Goal: Obtain resource: Download file/media

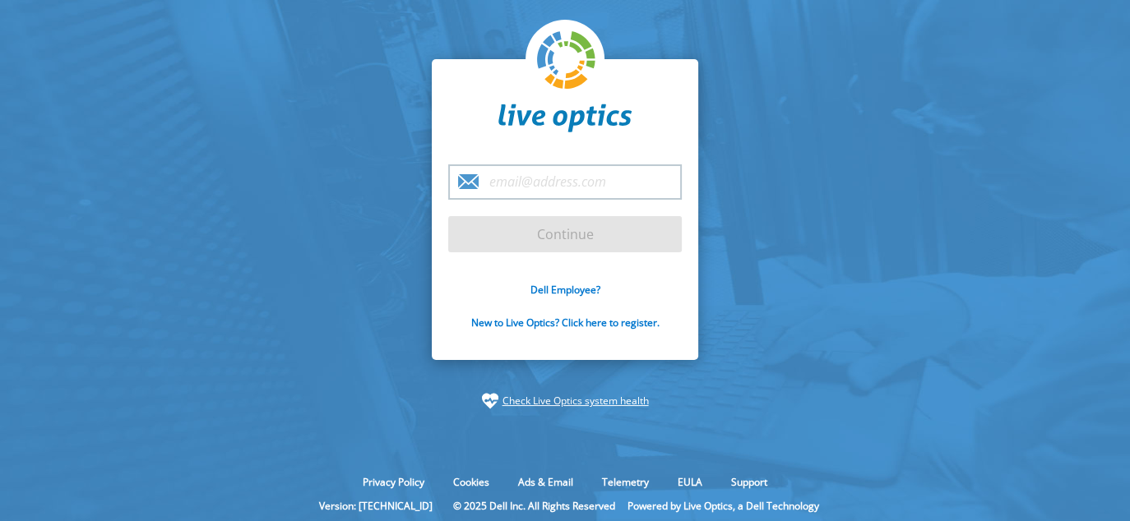
click at [513, 182] on input "email" at bounding box center [564, 181] width 233 height 35
type input "[EMAIL_ADDRESS][DOMAIN_NAME]"
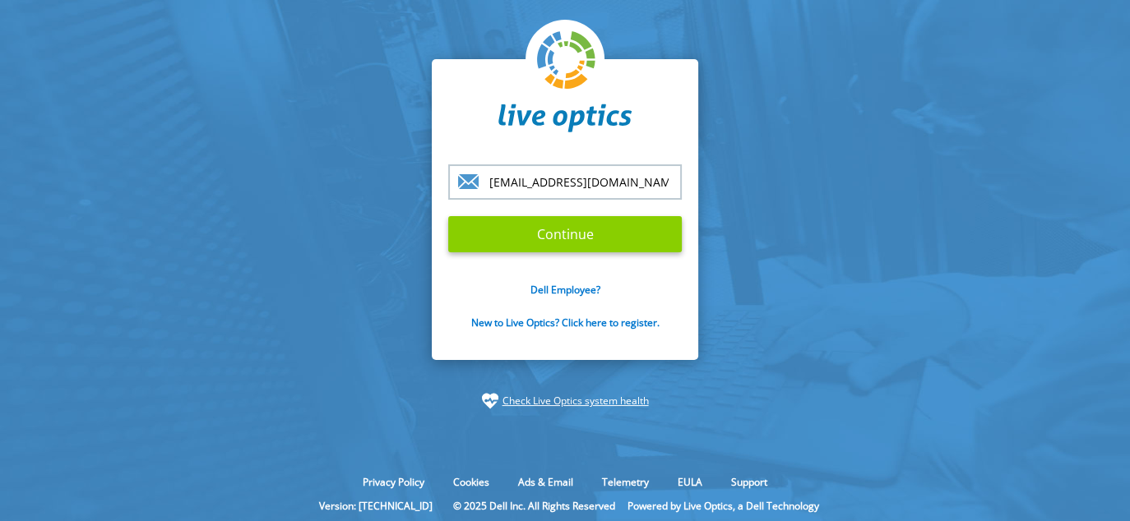
click at [551, 238] on input "Continue" at bounding box center [564, 234] width 233 height 36
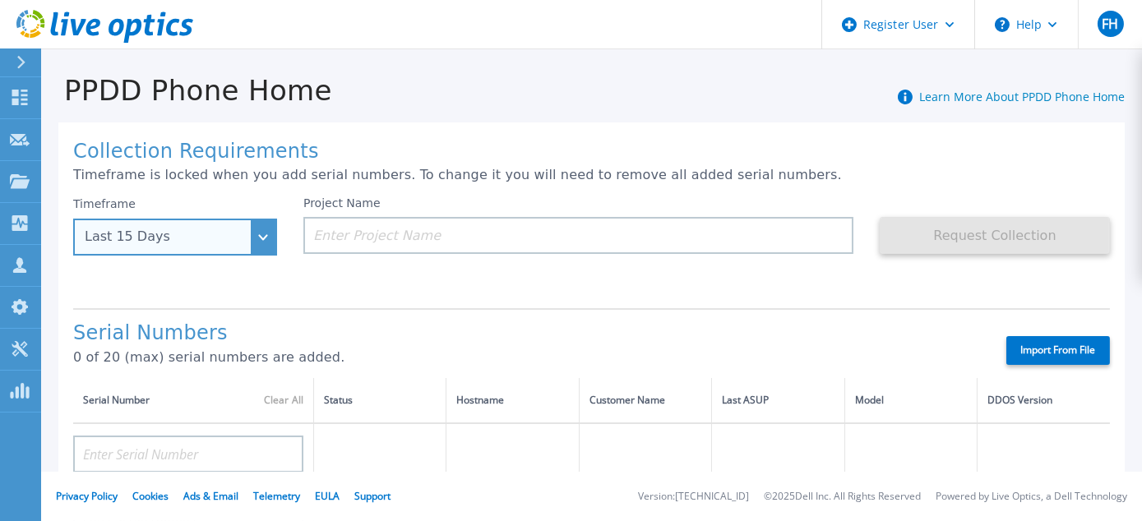
click at [265, 238] on div "Last 15 Days" at bounding box center [175, 237] width 204 height 37
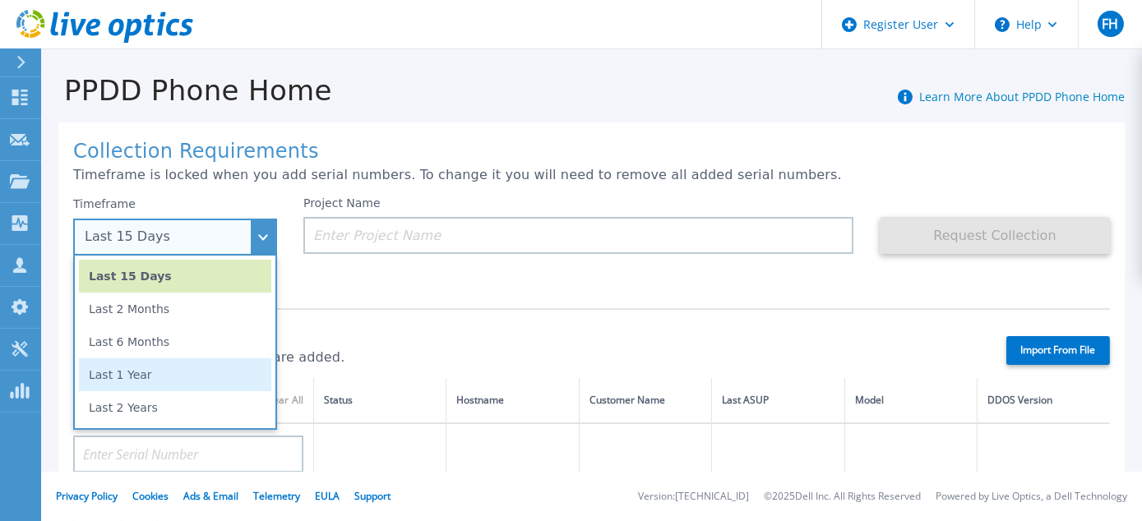
click at [181, 377] on li "Last 1 Year" at bounding box center [175, 374] width 192 height 33
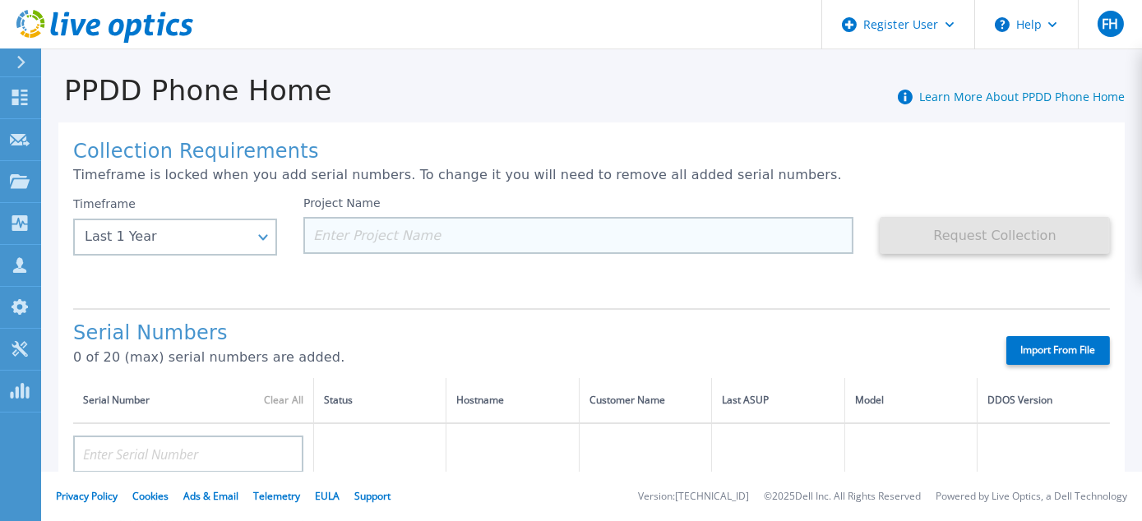
click at [329, 232] on input at bounding box center [578, 235] width 550 height 37
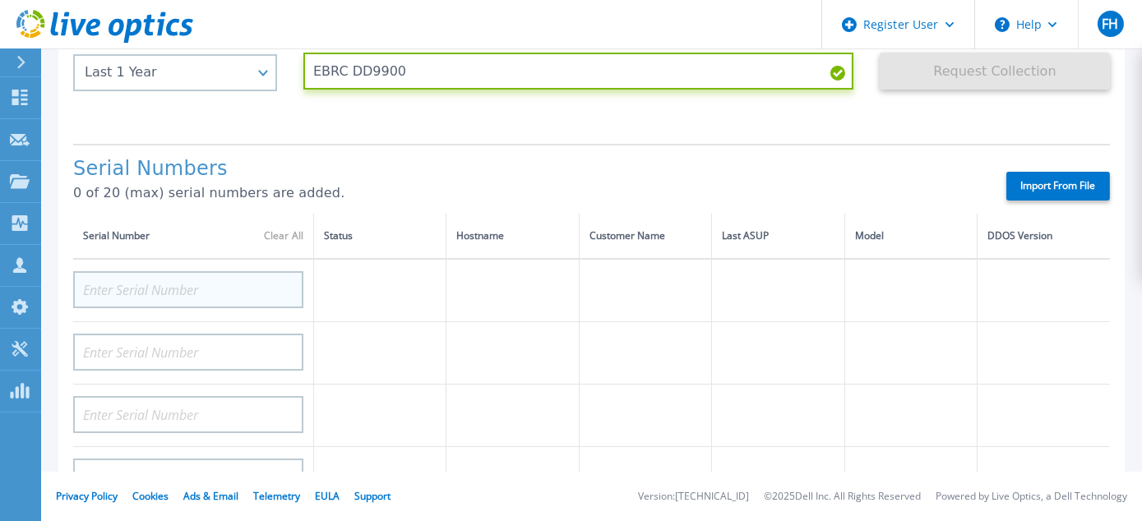
type input "EBRC DD9900"
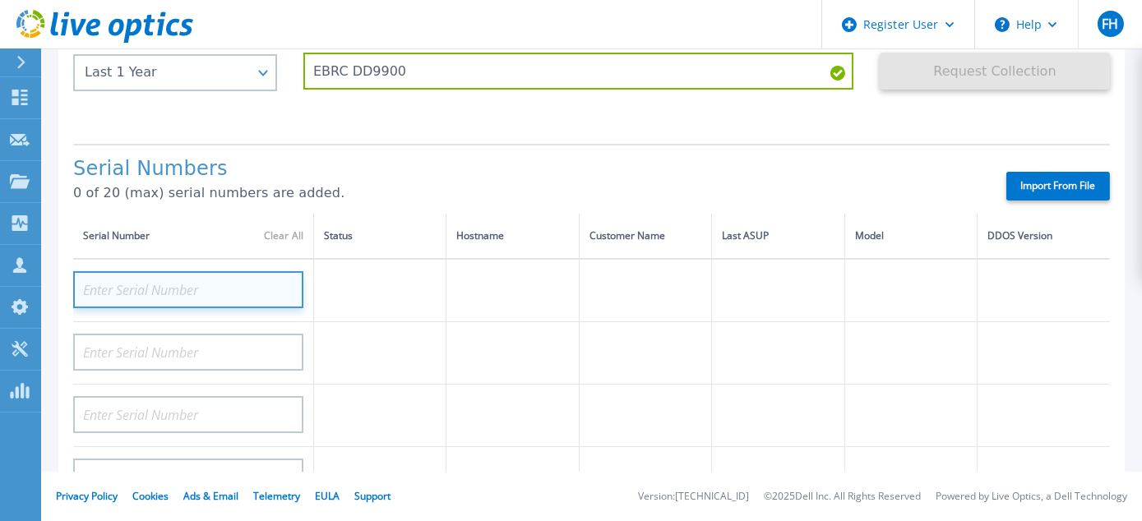
click at [165, 289] on input at bounding box center [188, 289] width 230 height 37
click at [90, 284] on input at bounding box center [188, 289] width 230 height 37
paste input "CRK00224407580"
type input "CRK00224407580"
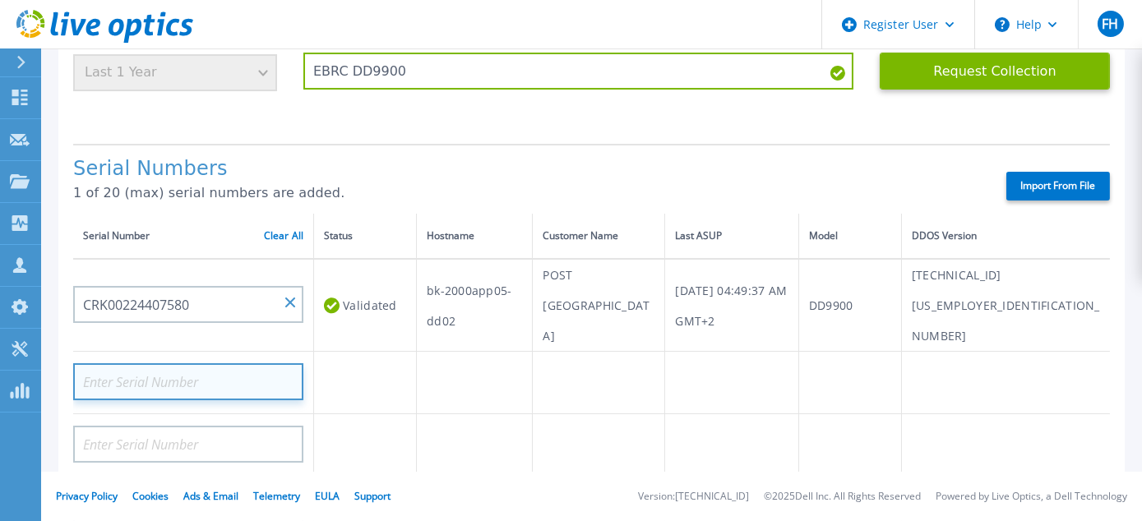
click at [141, 363] on input at bounding box center [188, 381] width 230 height 37
paste input "CRK00224312409"
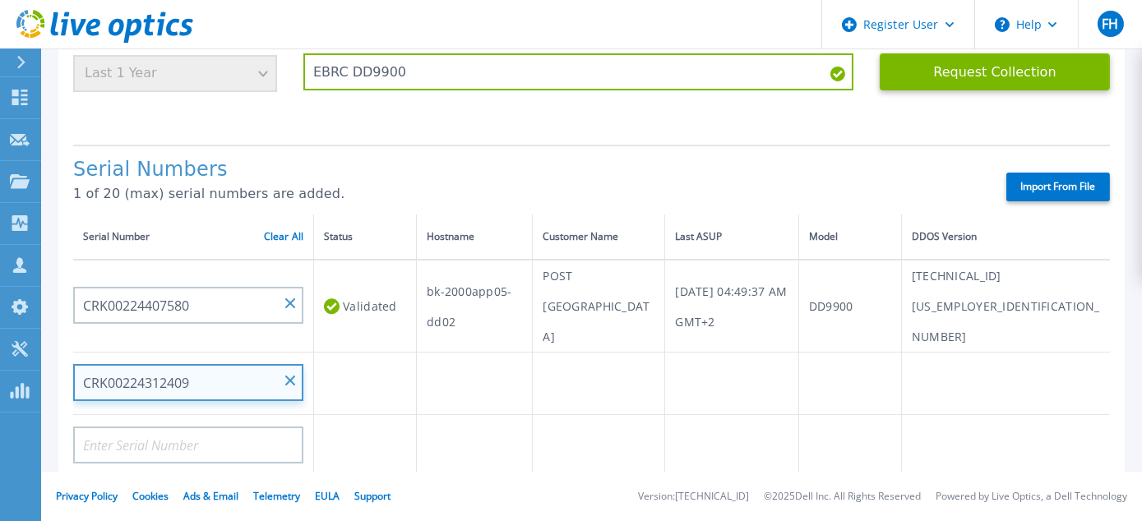
scroll to position [164, 0]
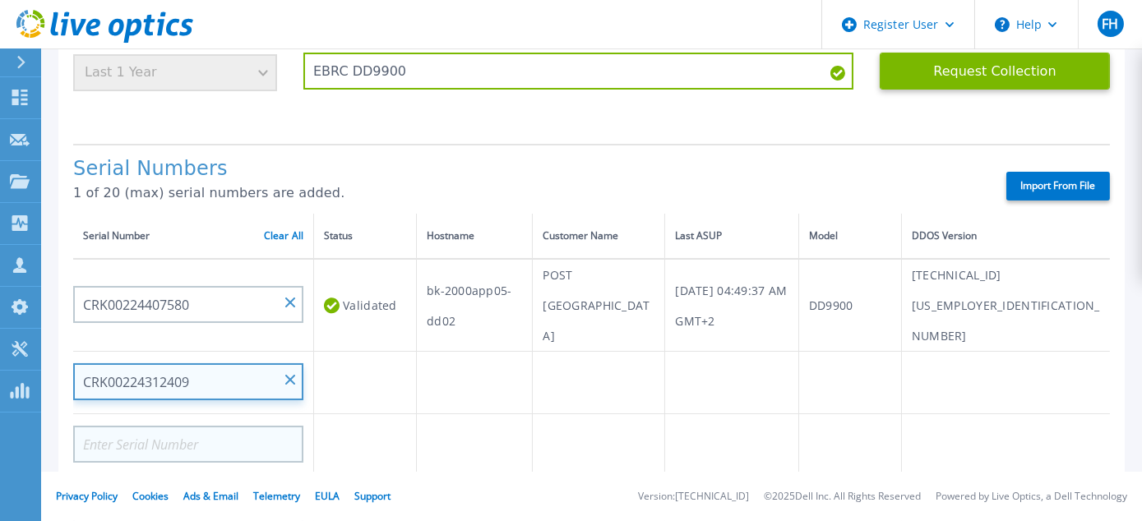
type input "CRK00224312409"
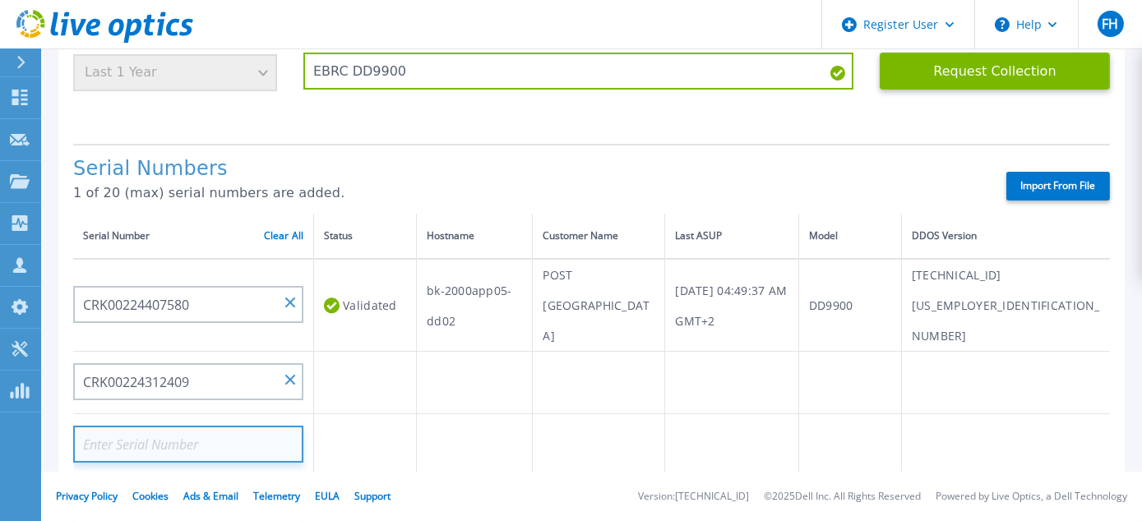
click at [215, 426] on input at bounding box center [188, 444] width 230 height 37
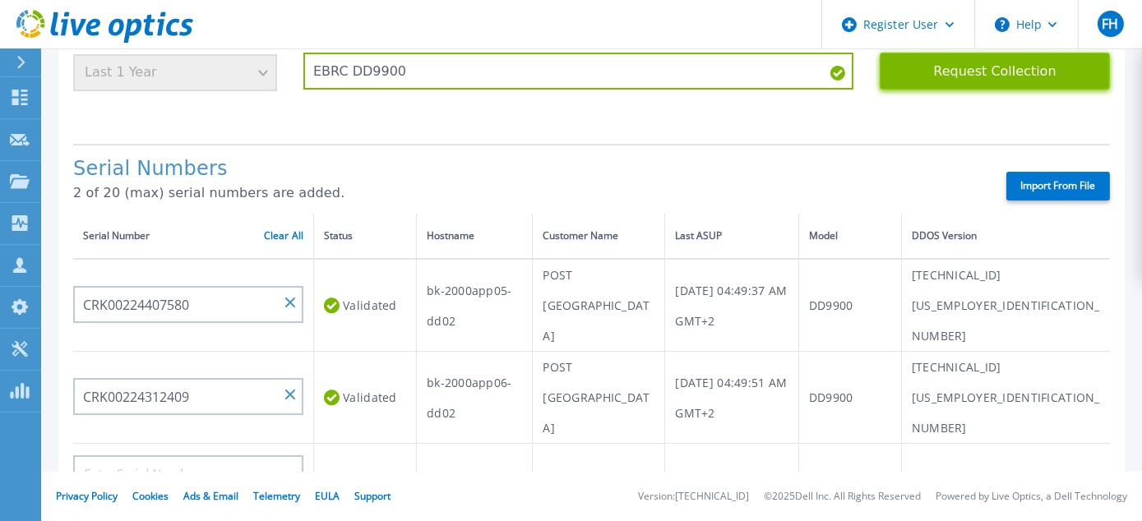
click at [990, 74] on button "Request Collection" at bounding box center [995, 71] width 230 height 37
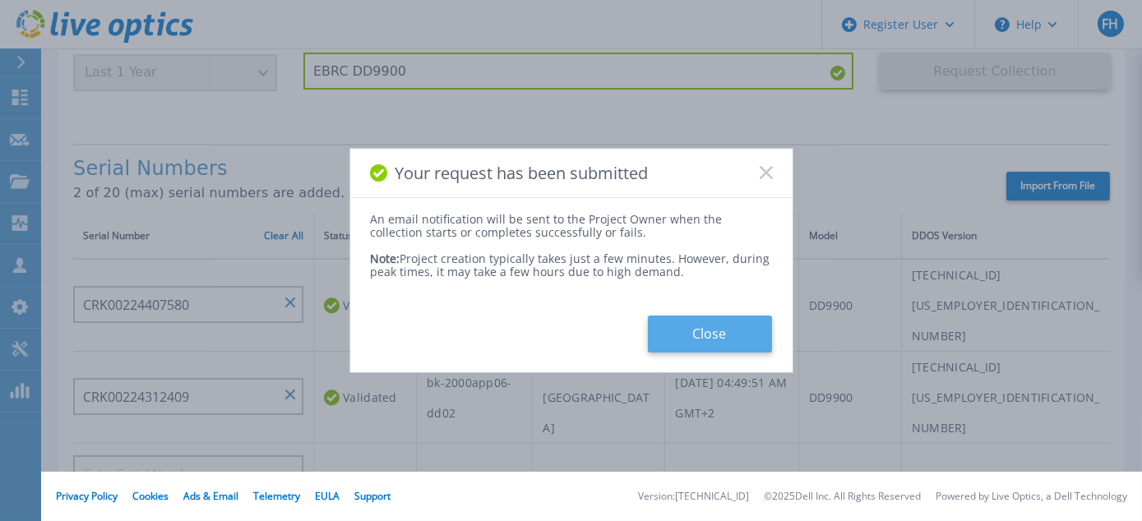
click at [714, 340] on button "Close" at bounding box center [710, 334] width 124 height 37
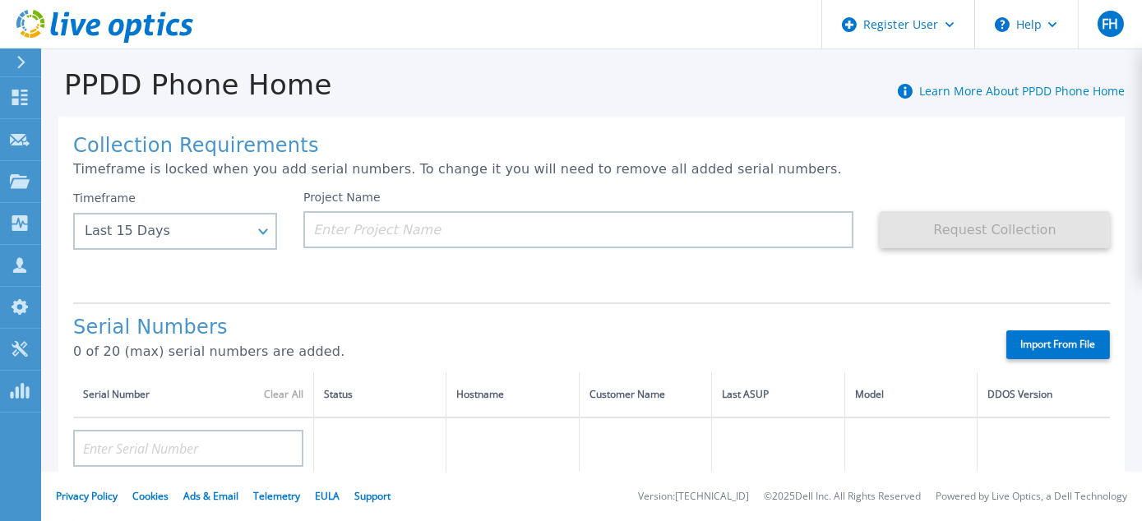
scroll to position [0, 0]
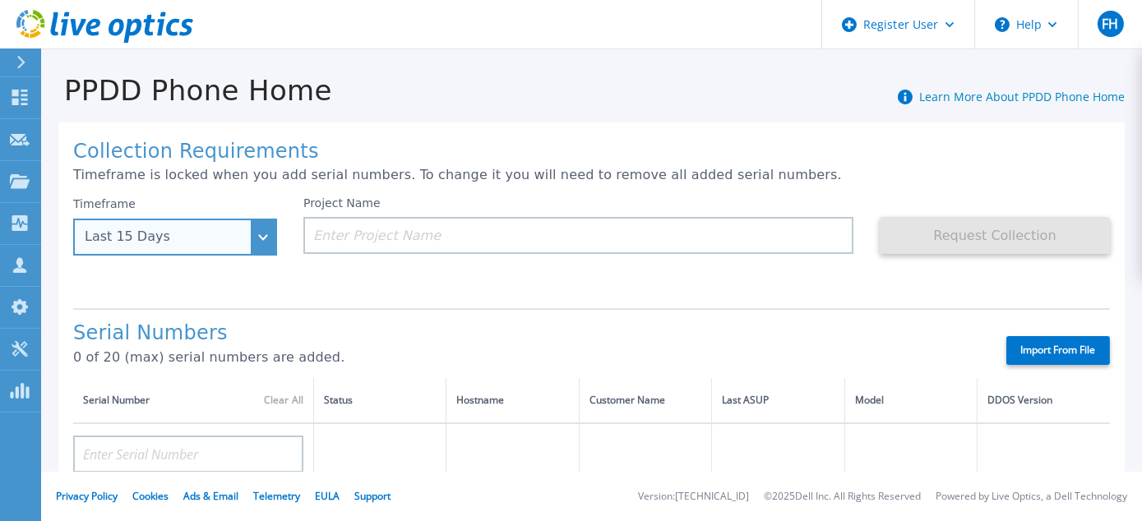
click at [262, 238] on div "Last 15 Days" at bounding box center [175, 237] width 204 height 37
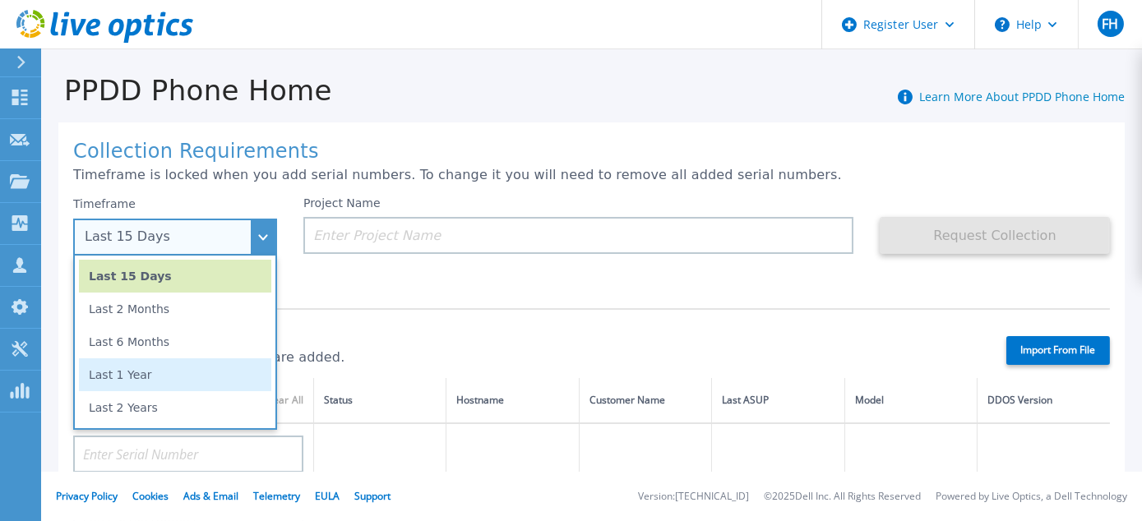
click at [127, 375] on li "Last 1 Year" at bounding box center [175, 374] width 192 height 33
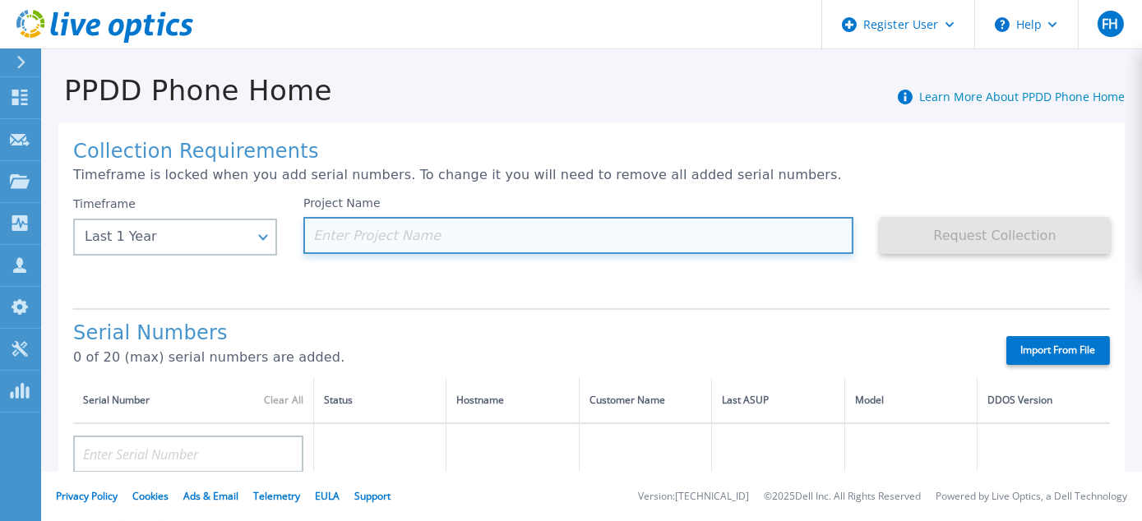
click at [335, 235] on input at bounding box center [578, 235] width 550 height 37
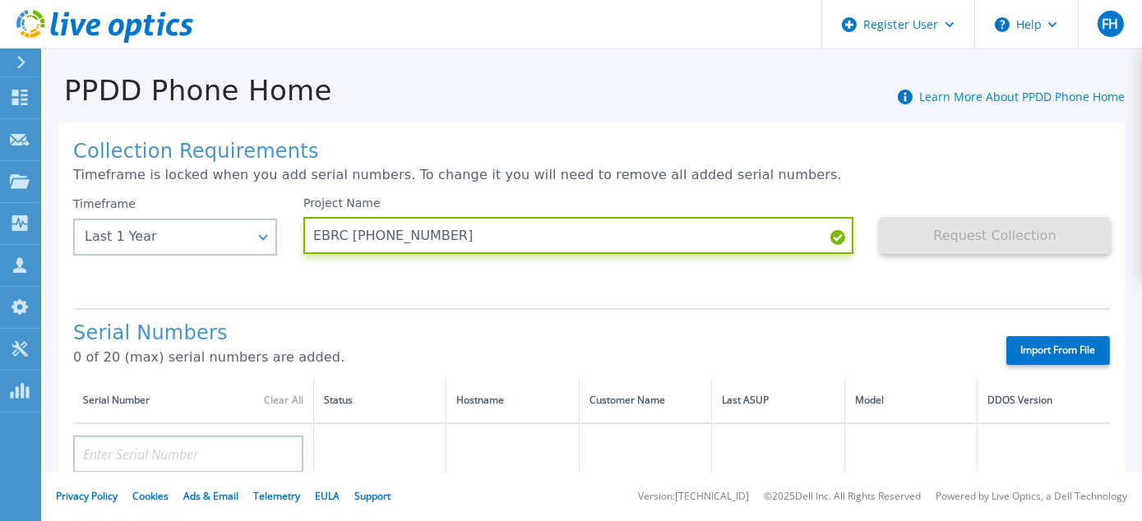
type input "EBRC 1328 09-2025"
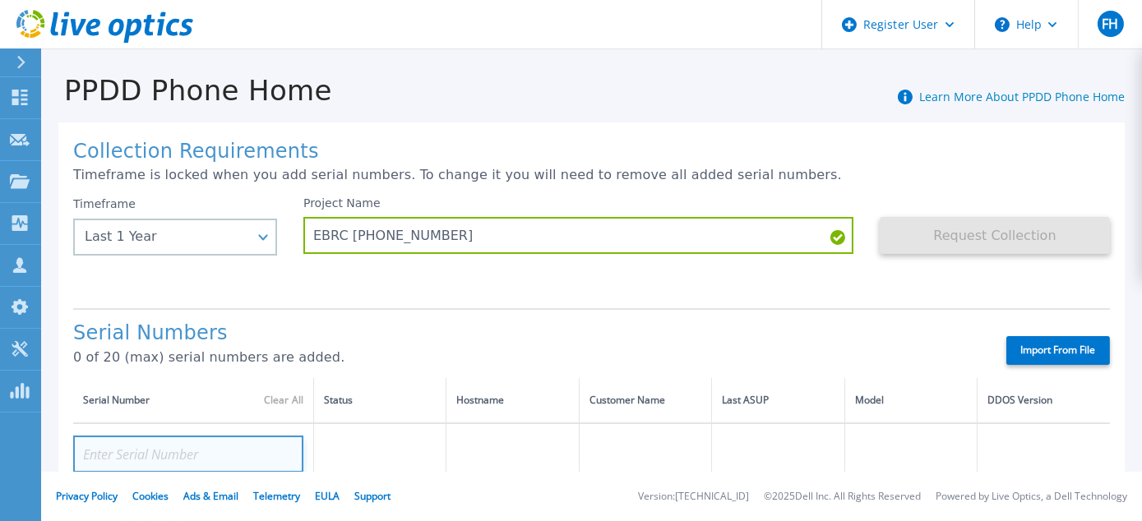
click at [133, 449] on input at bounding box center [188, 454] width 230 height 37
paste input "CRK00230309861"
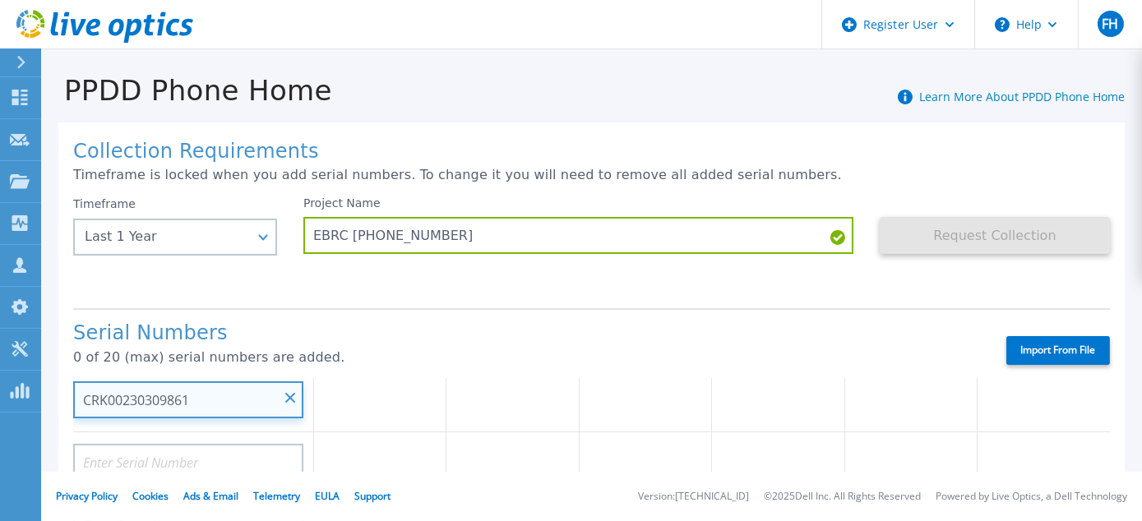
scroll to position [82, 0]
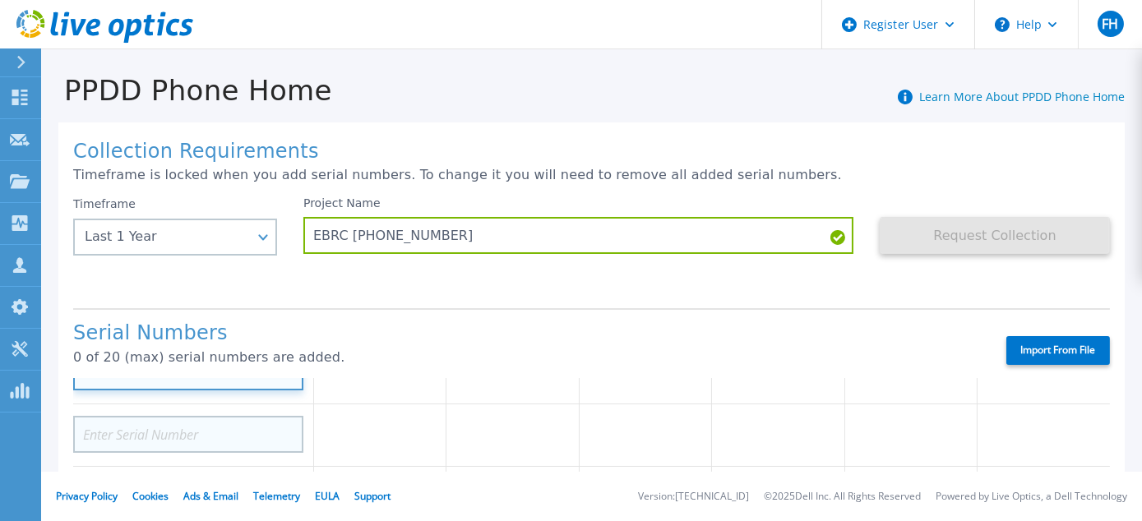
type input "CRK00230309861"
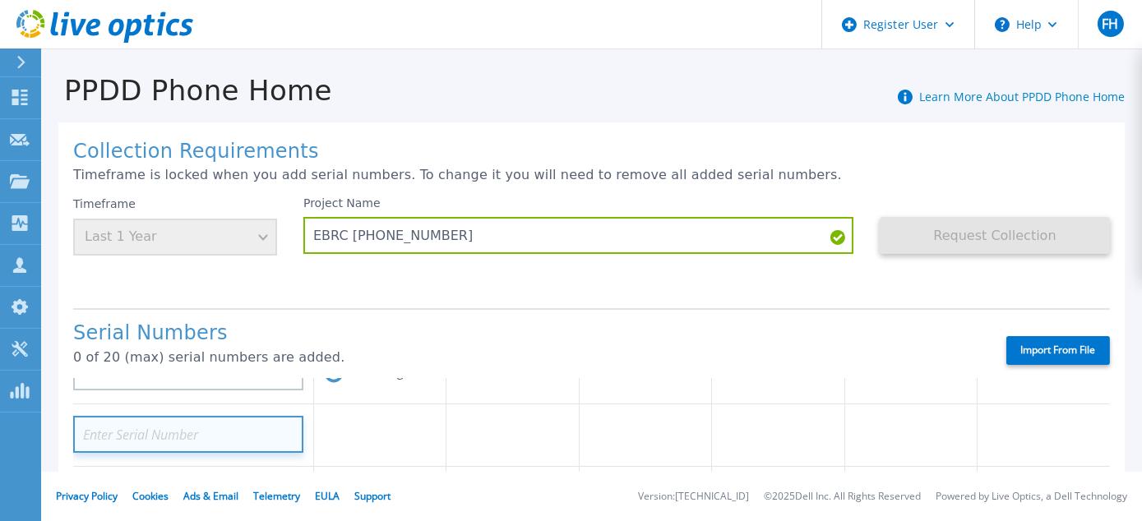
click at [176, 434] on input at bounding box center [188, 434] width 230 height 37
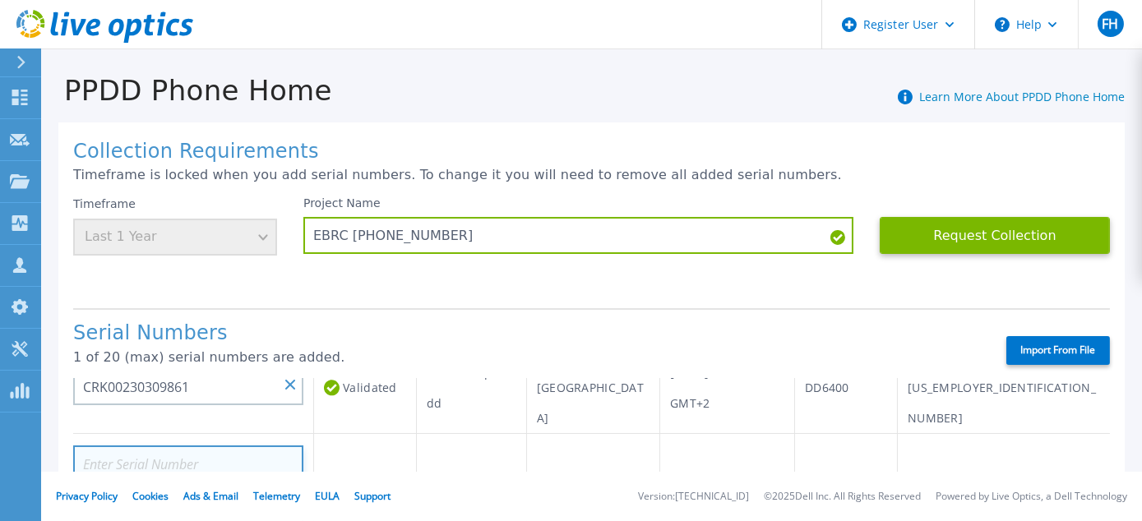
click at [146, 446] on input at bounding box center [188, 464] width 230 height 37
paste input "CRK00230309860"
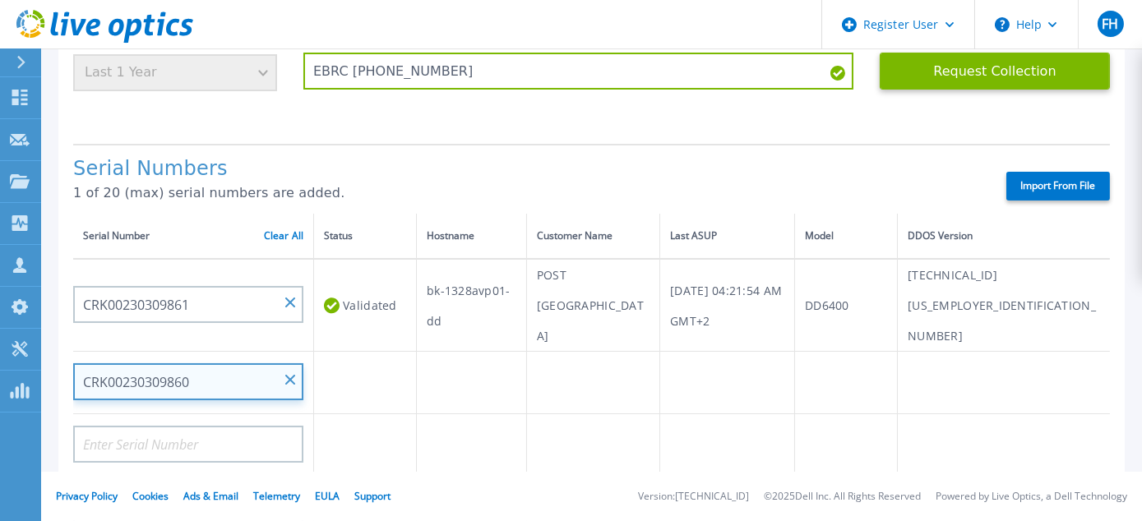
scroll to position [0, 0]
type input "CRK00230309860"
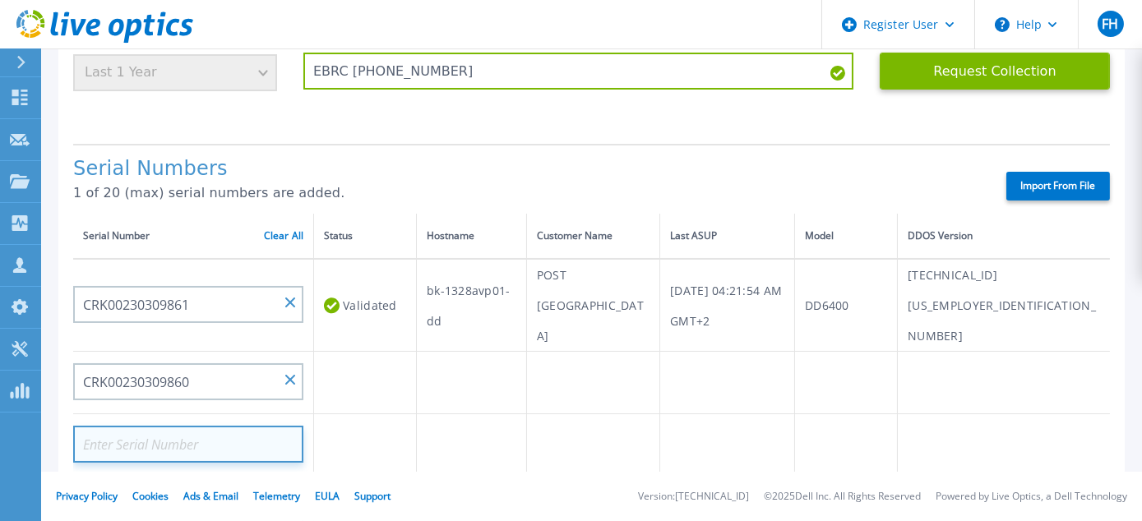
click at [163, 426] on input at bounding box center [188, 444] width 230 height 37
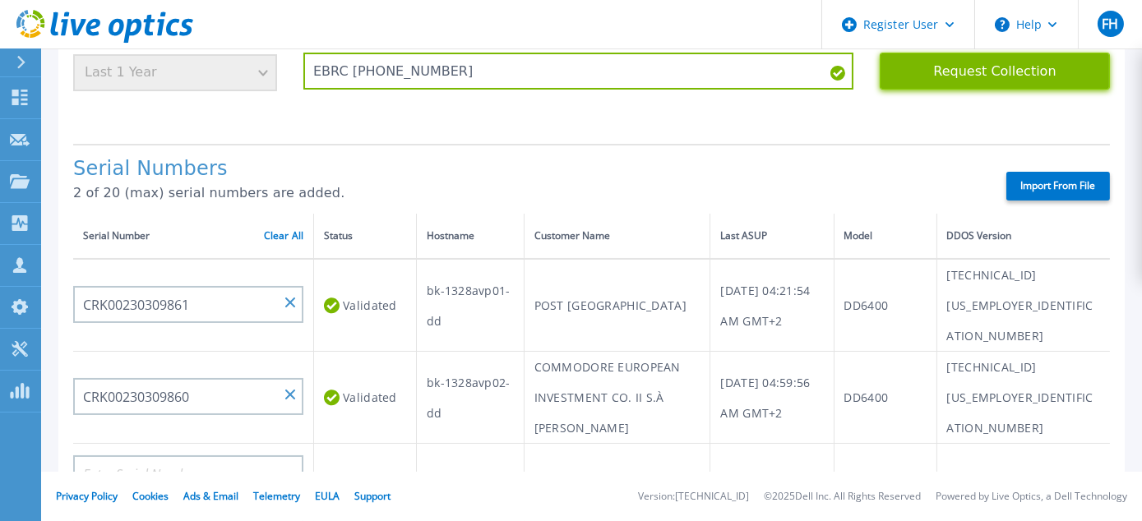
click at [990, 74] on button "Request Collection" at bounding box center [995, 71] width 230 height 37
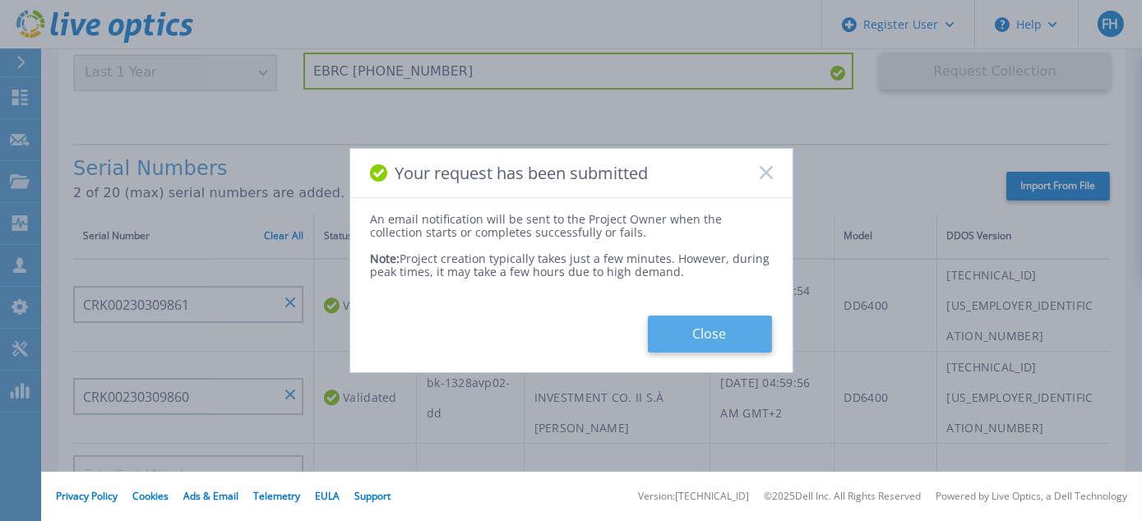
click at [698, 335] on button "Close" at bounding box center [710, 334] width 124 height 37
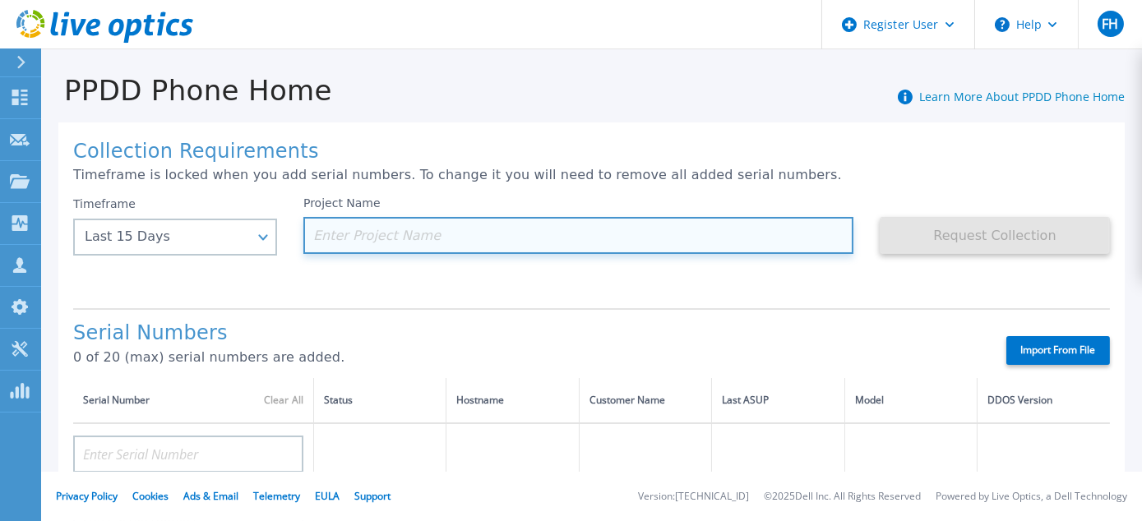
click at [366, 229] on input at bounding box center [578, 235] width 550 height 37
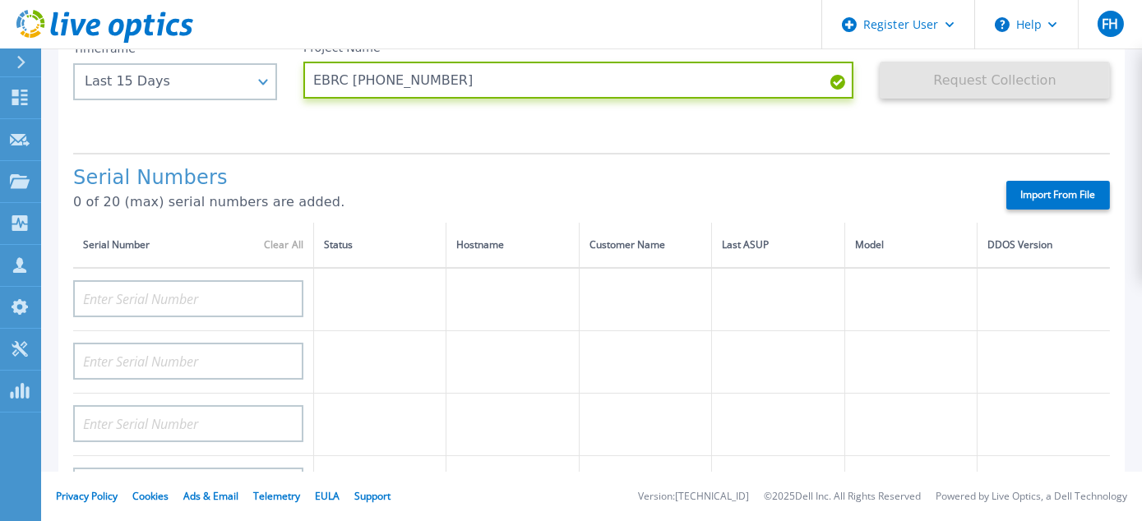
scroll to position [164, 0]
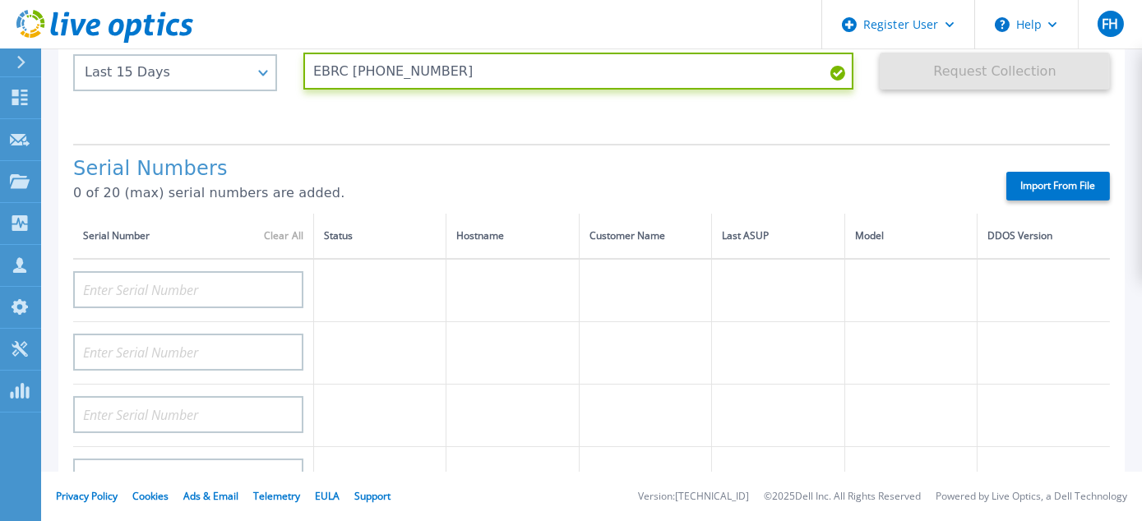
type input "EBRC 1537 09-2025"
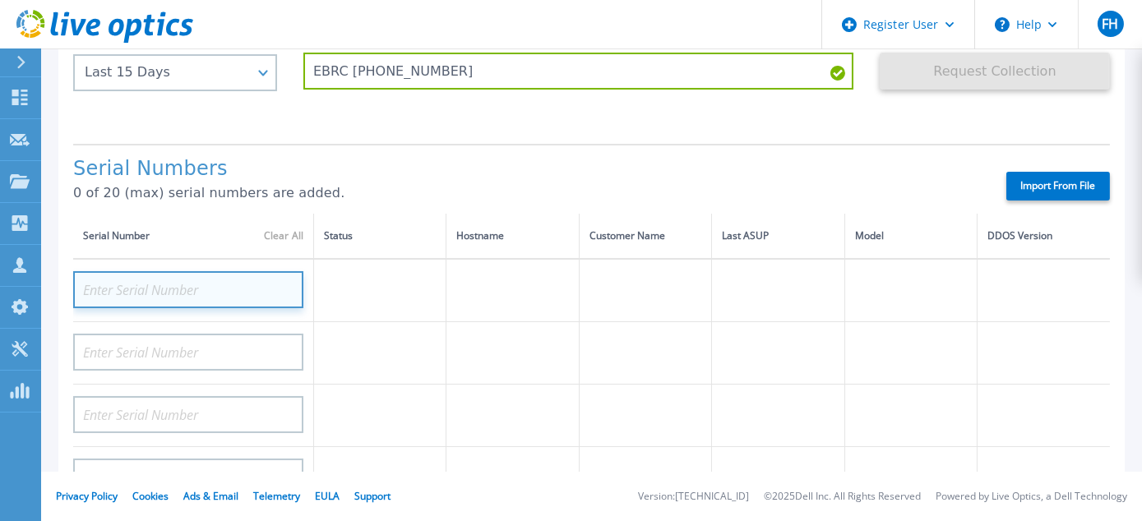
click at [99, 281] on input at bounding box center [188, 289] width 230 height 37
paste input "DE600212742592"
type input "DE600212742592"
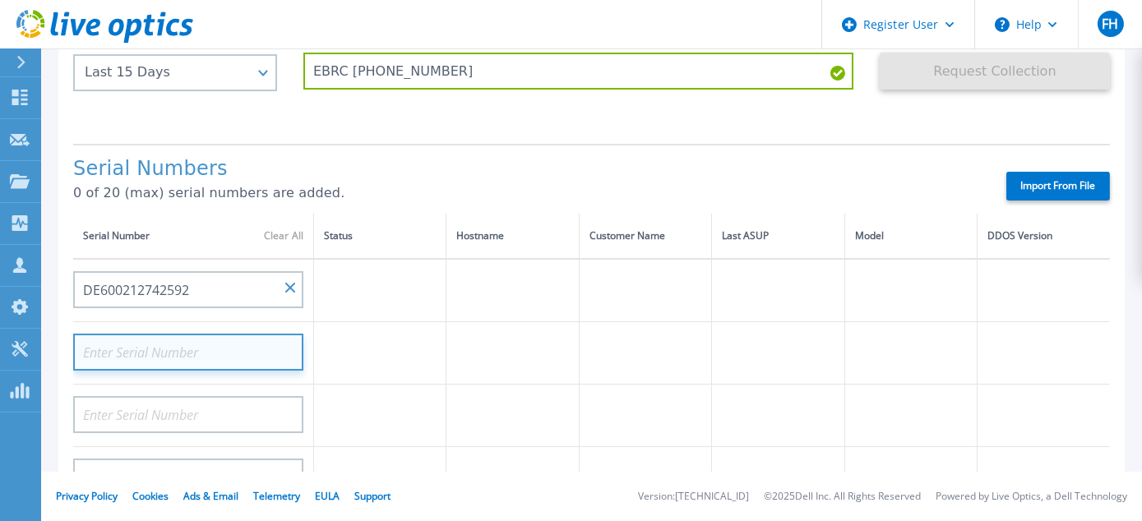
click at [109, 344] on input at bounding box center [188, 352] width 230 height 37
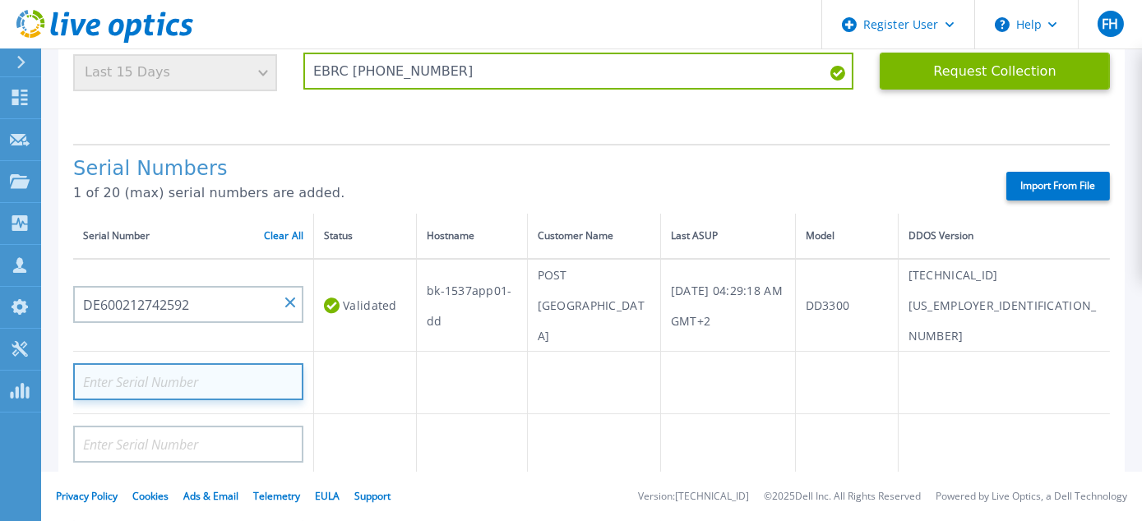
click at [159, 363] on input at bounding box center [188, 381] width 230 height 37
paste input "DE600212742590"
type input "DE600212742590"
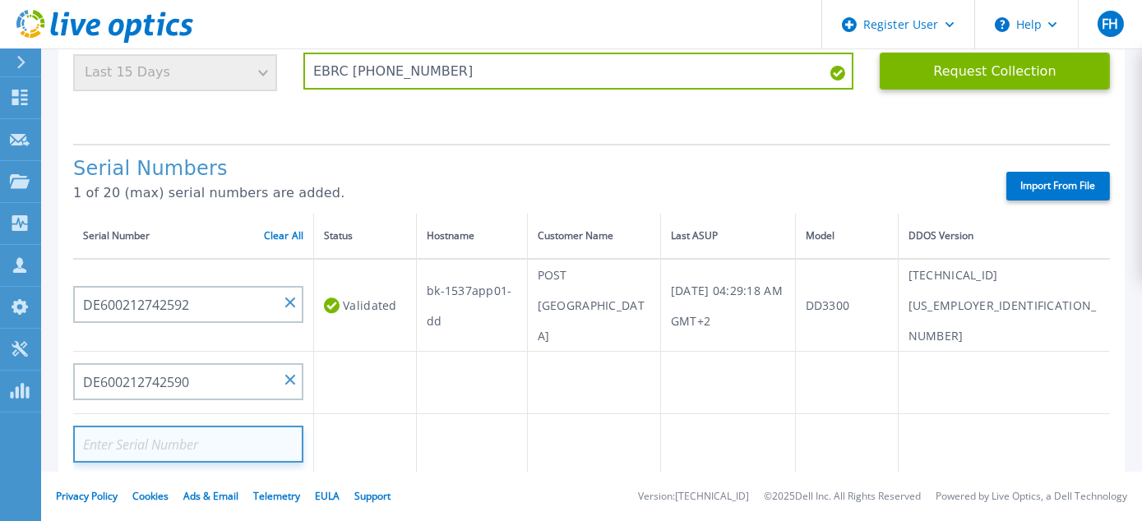
click at [168, 426] on input at bounding box center [188, 444] width 230 height 37
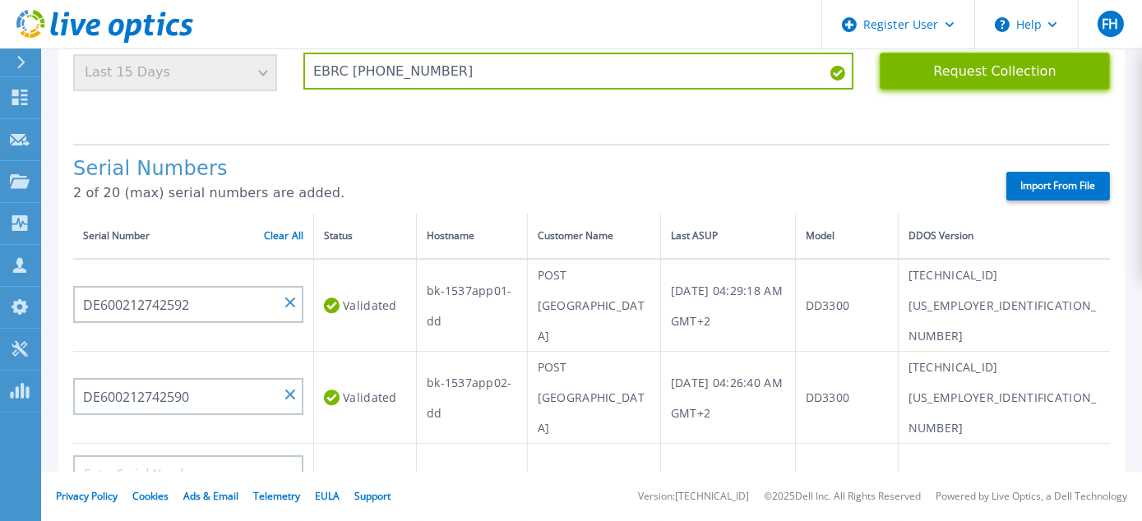
click at [989, 72] on button "Request Collection" at bounding box center [995, 71] width 230 height 37
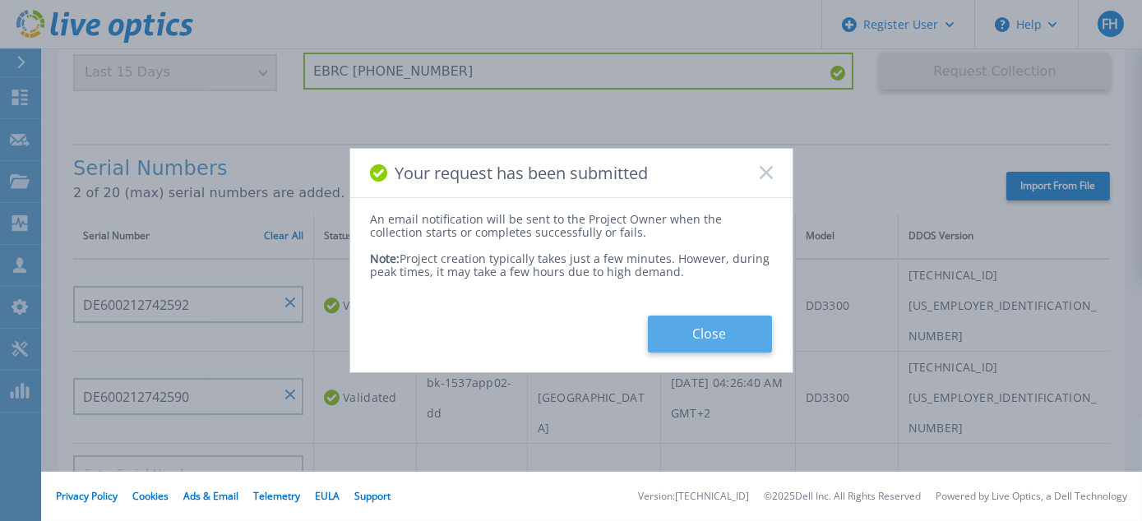
click at [685, 340] on button "Close" at bounding box center [710, 334] width 124 height 37
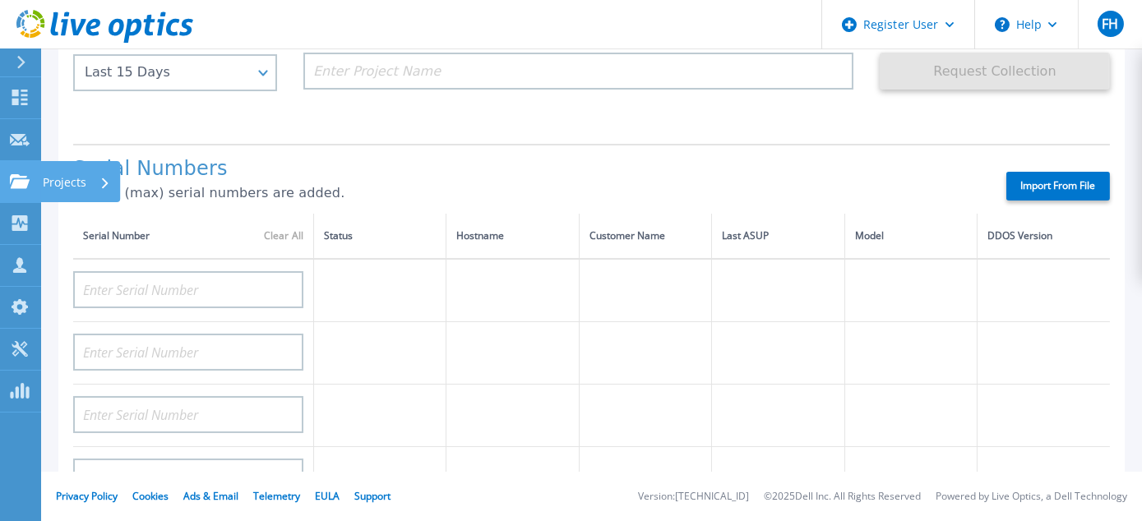
click at [13, 176] on icon at bounding box center [20, 181] width 20 height 14
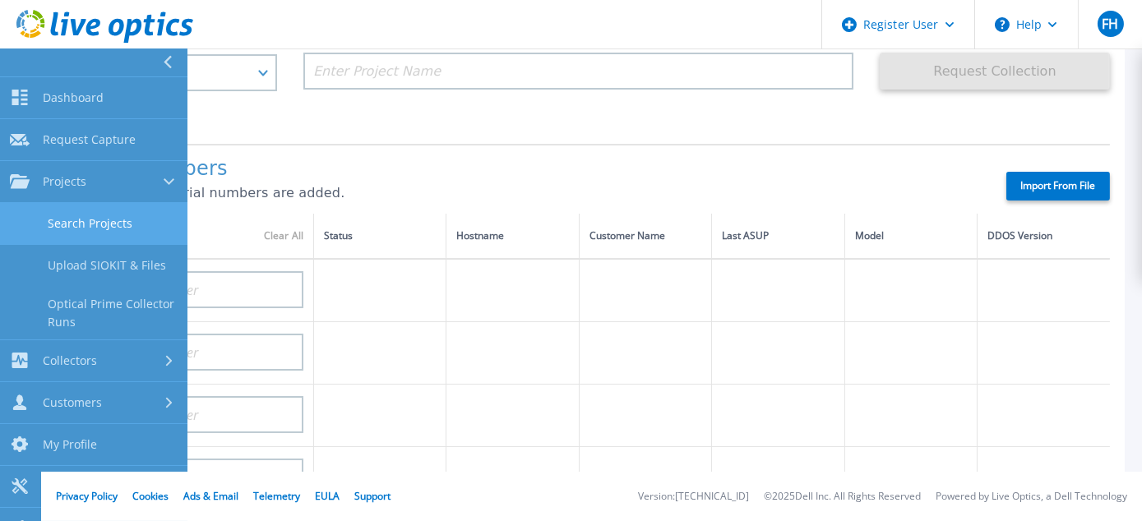
click at [69, 215] on link "Search Projects" at bounding box center [93, 224] width 187 height 42
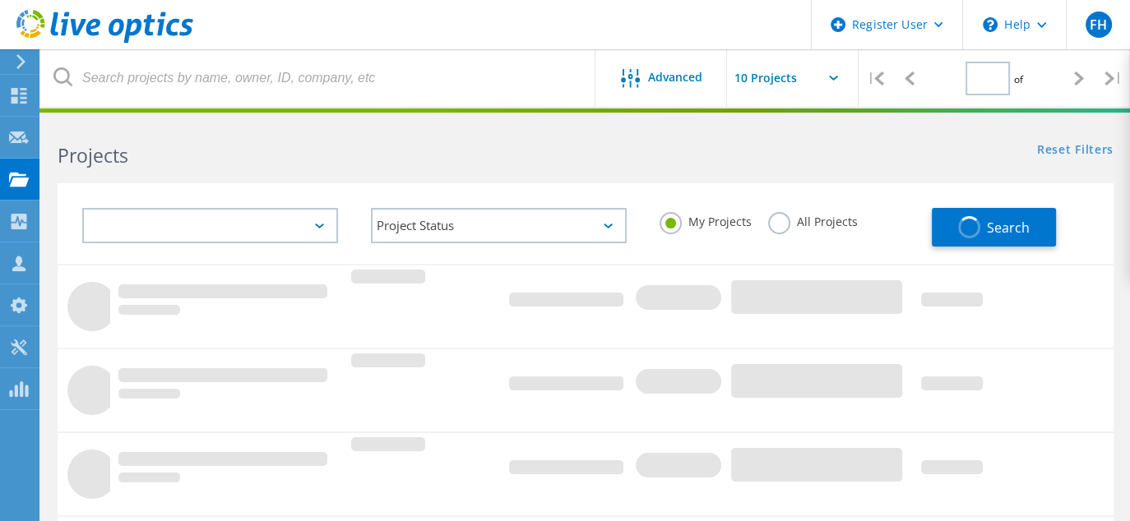
type input "1"
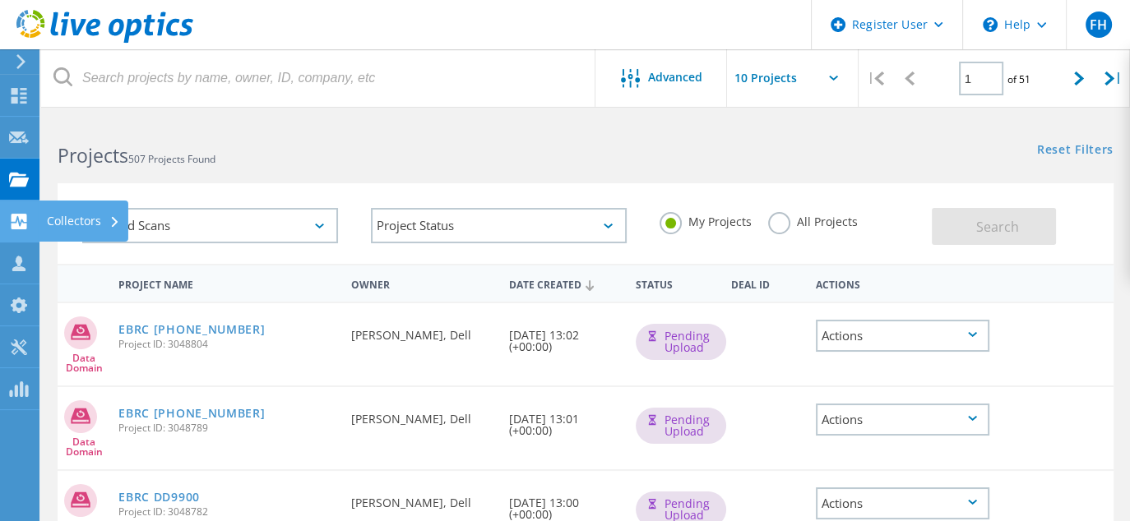
click at [90, 215] on div "Collectors" at bounding box center [83, 221] width 73 height 12
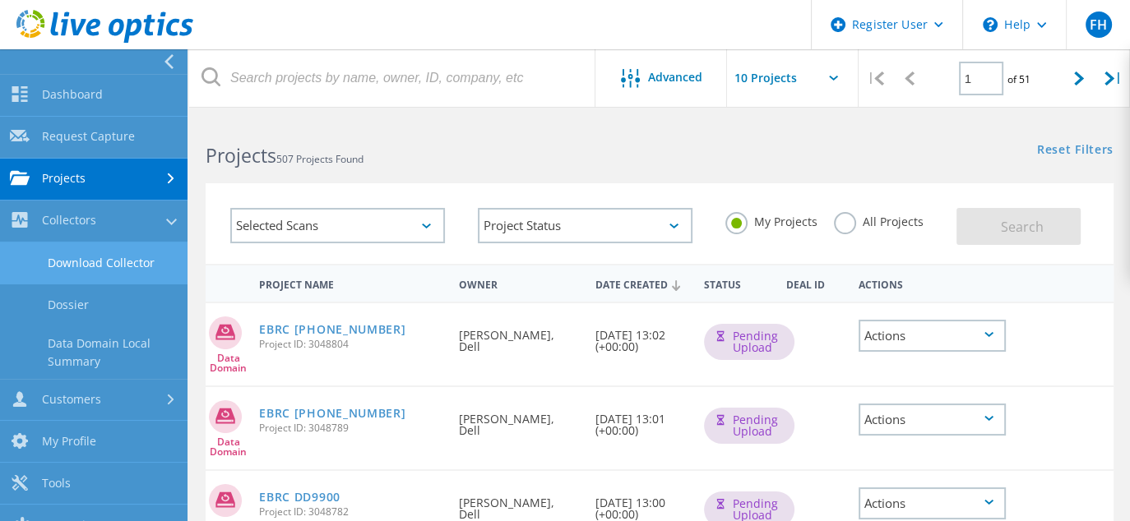
click at [102, 259] on link "Download Collector" at bounding box center [93, 264] width 187 height 42
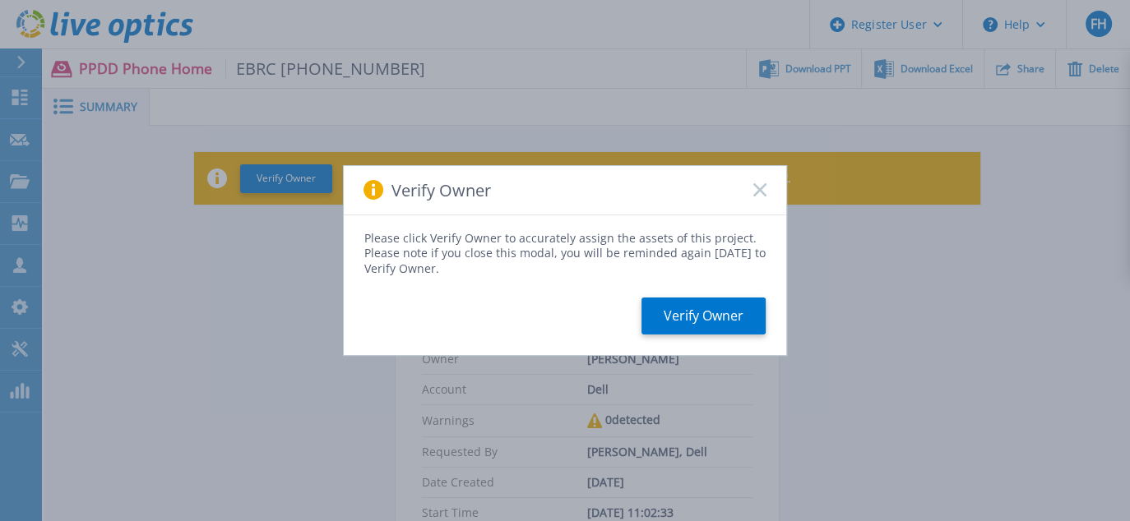
click at [761, 187] on rect at bounding box center [759, 190] width 14 height 14
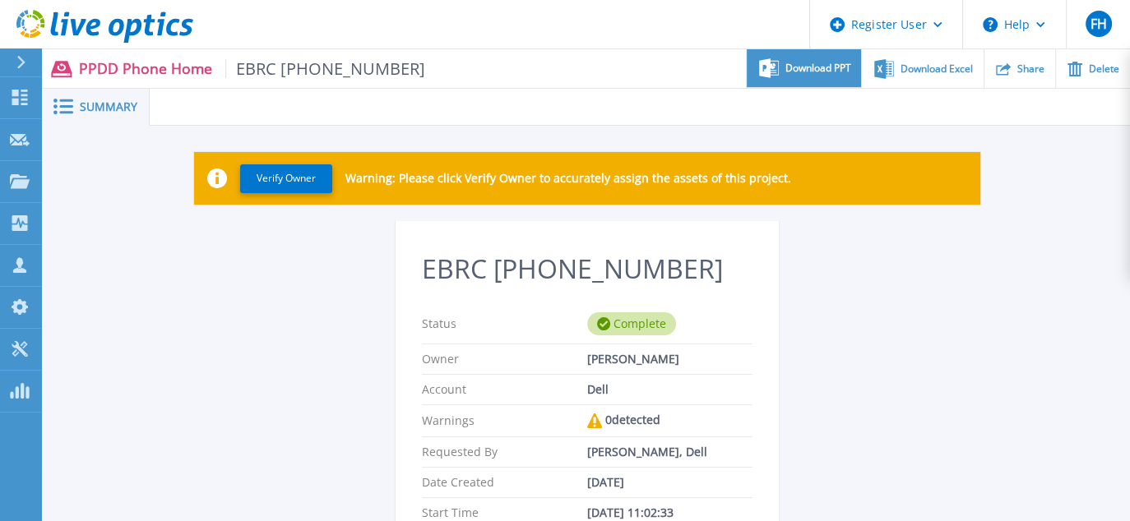
click at [815, 70] on span "Download PPT" at bounding box center [818, 68] width 66 height 10
drag, startPoint x: 668, startPoint y: 136, endPoint x: 698, endPoint y: 132, distance: 30.8
click at [668, 136] on div "Verify Owner Warning: Please click Verify Owner to accurately assign the assets…" at bounding box center [587, 512] width 1086 height 773
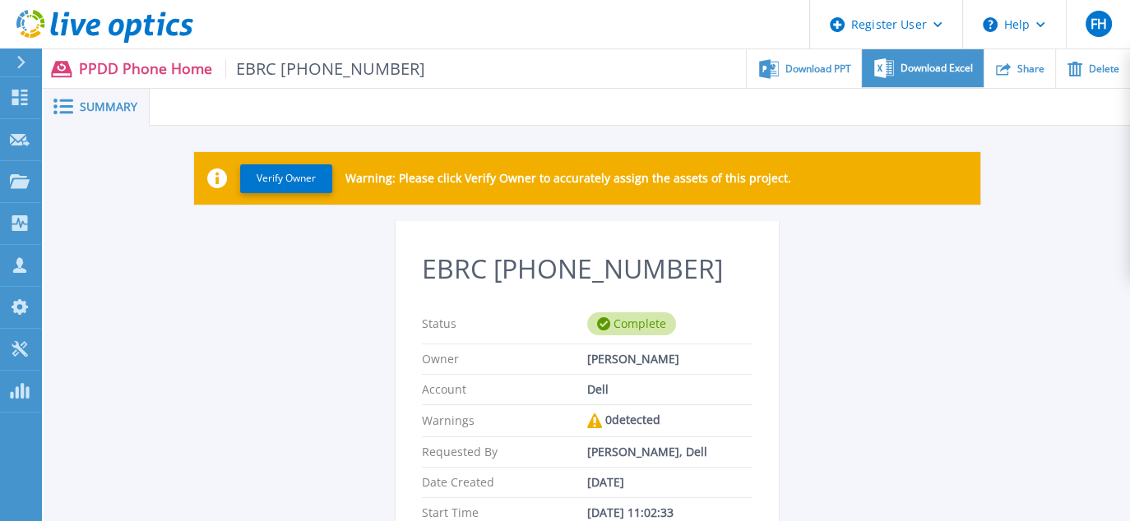
click at [931, 74] on div "Download Excel" at bounding box center [922, 68] width 121 height 39
drag, startPoint x: 277, startPoint y: 363, endPoint x: 182, endPoint y: 256, distance: 142.6
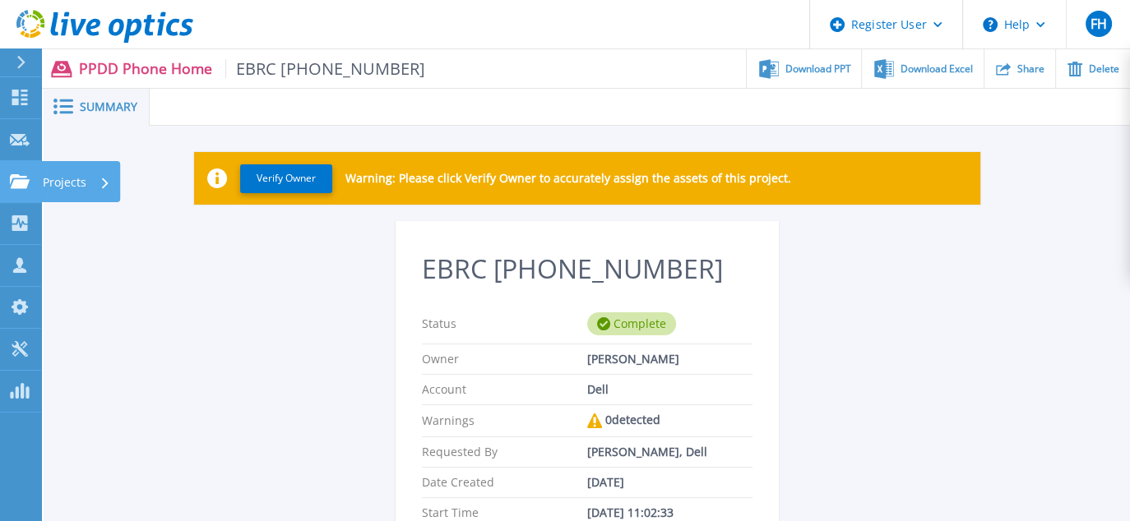
click at [14, 182] on icon at bounding box center [20, 181] width 20 height 14
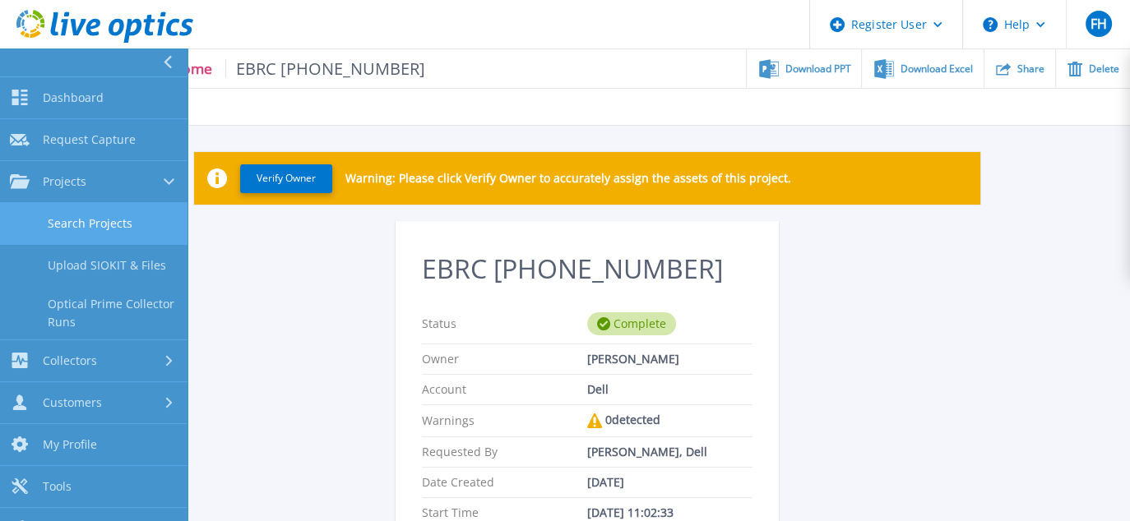
click at [86, 219] on link "Search Projects" at bounding box center [93, 224] width 187 height 42
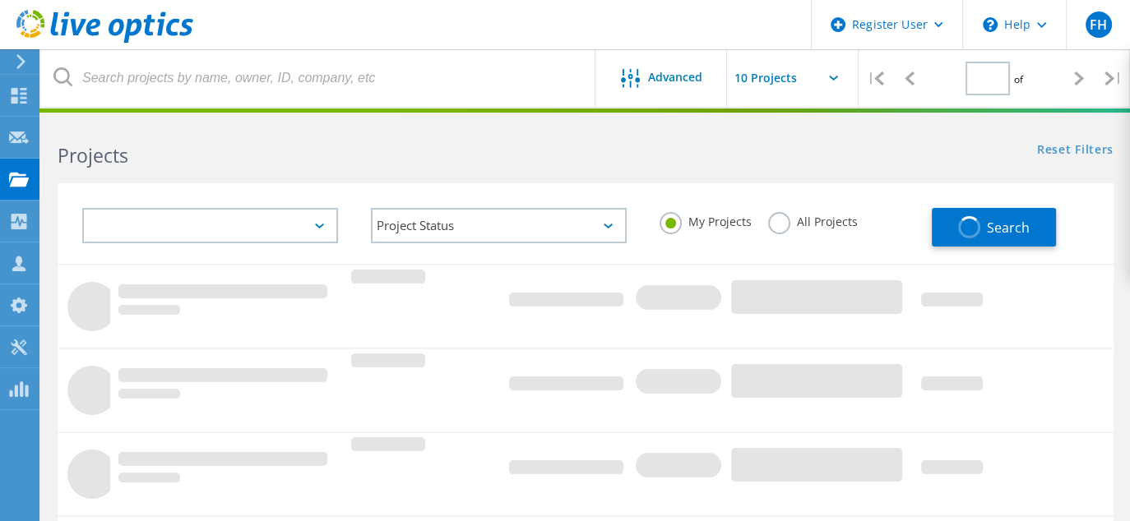
type input "1"
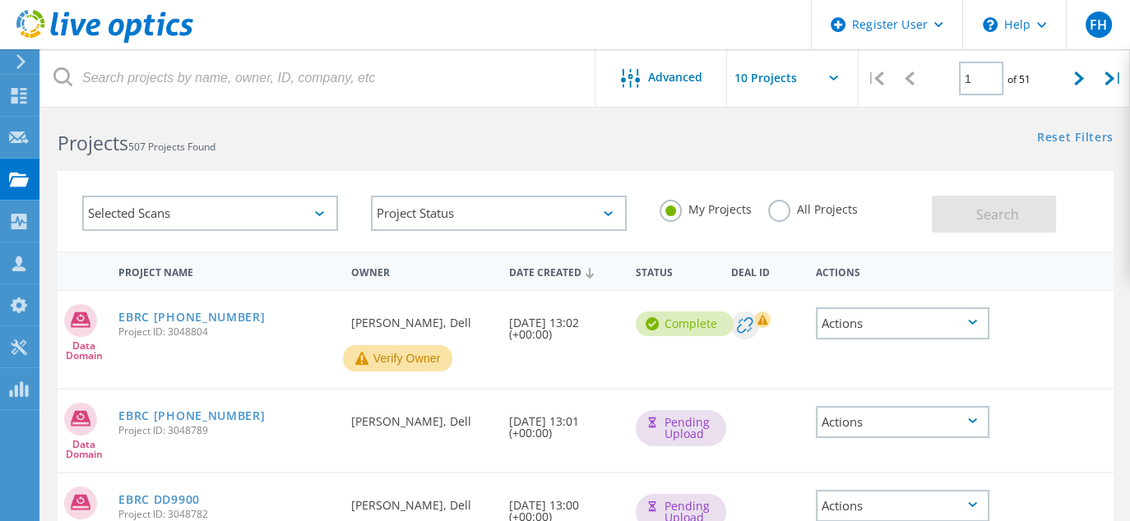
scroll to position [82, 0]
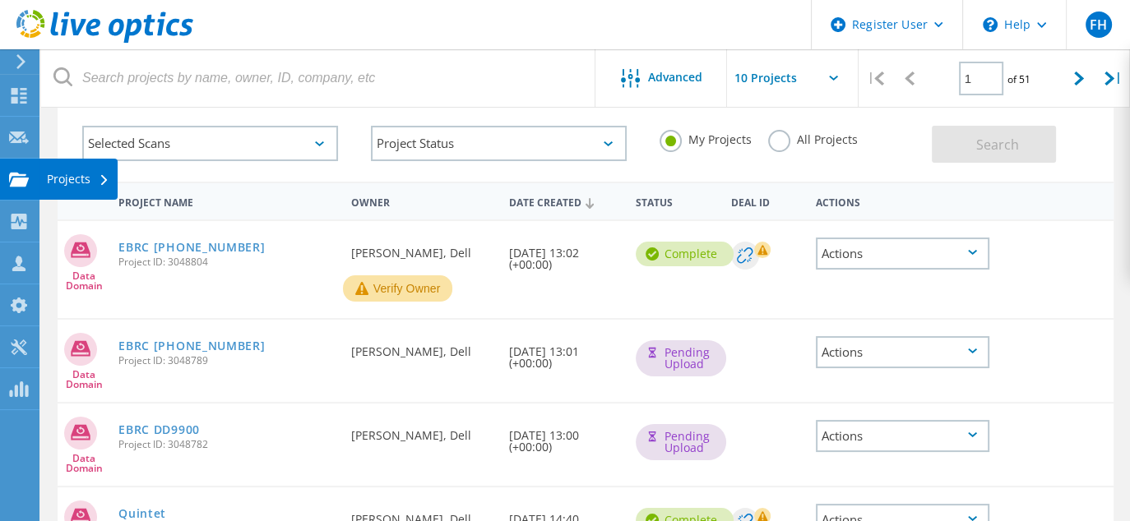
click at [58, 179] on div "Projects" at bounding box center [78, 179] width 62 height 12
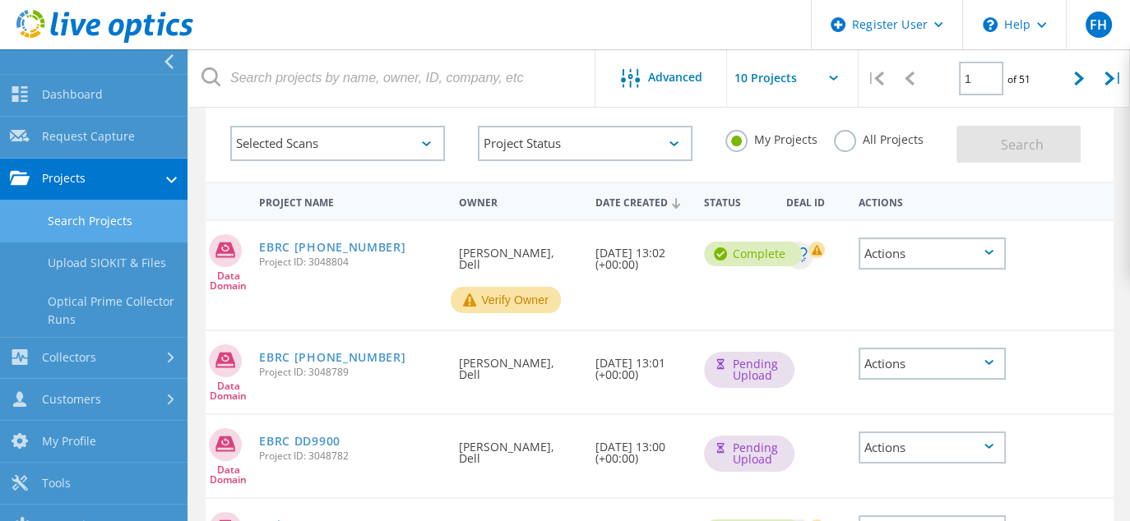
click at [80, 212] on link "Search Projects" at bounding box center [93, 222] width 187 height 42
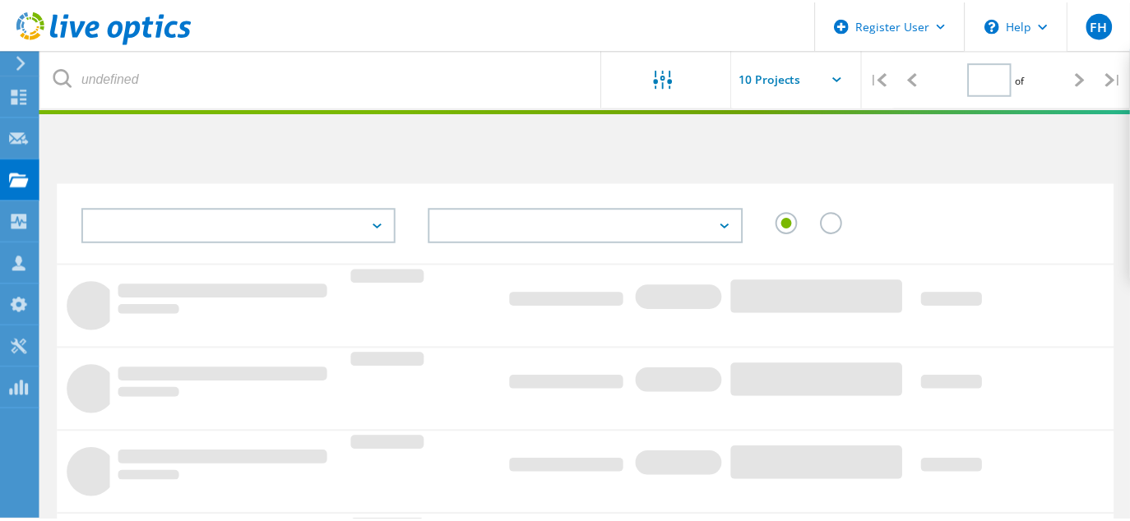
scroll to position [82, 0]
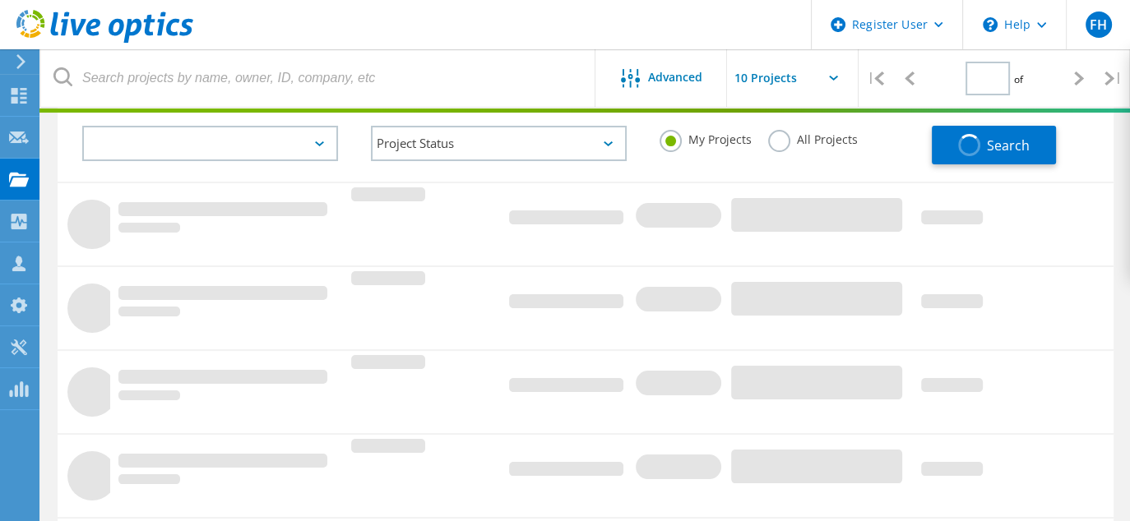
type input "1"
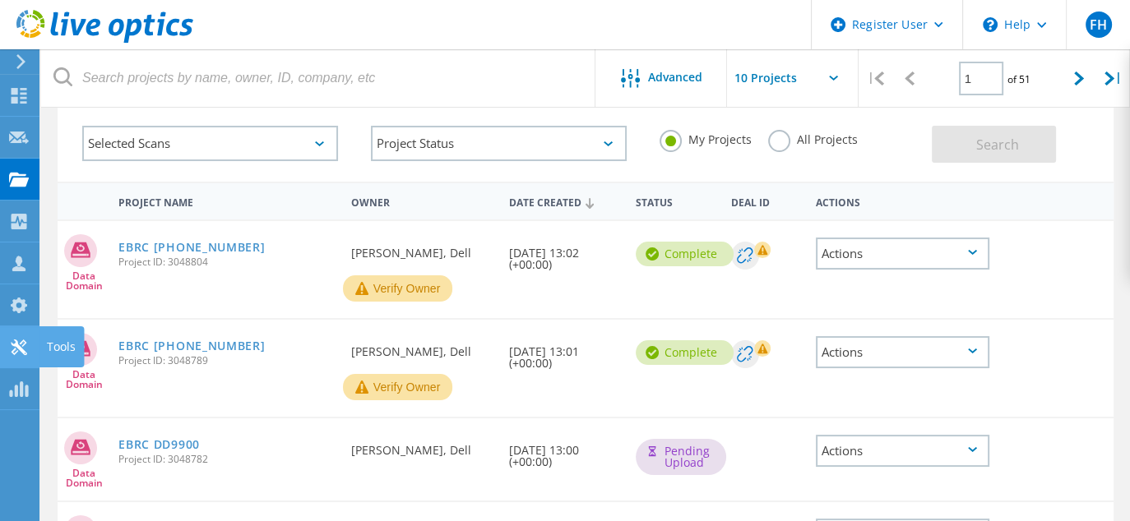
click at [20, 349] on use at bounding box center [19, 348] width 16 height 16
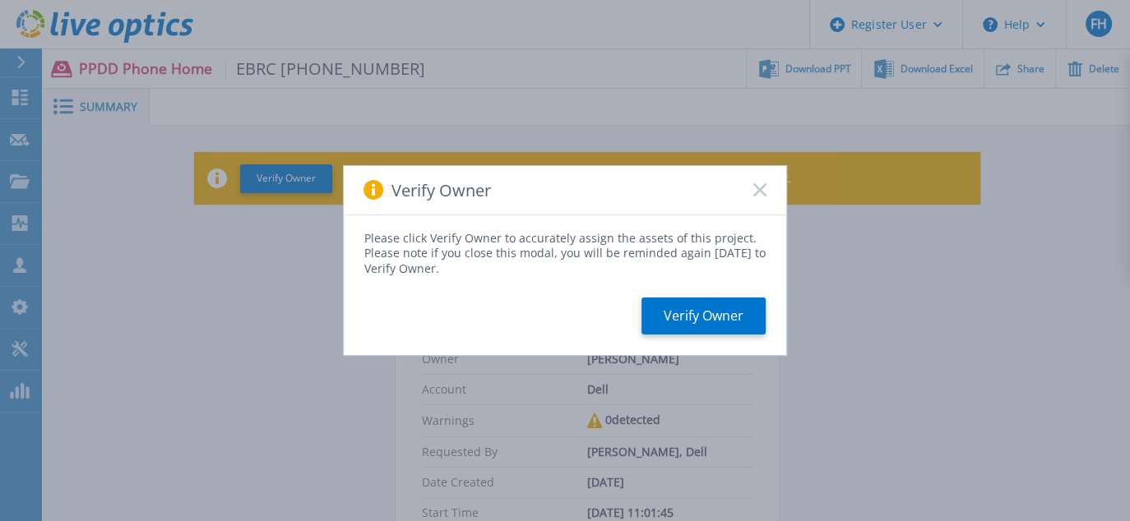
click at [761, 190] on rect at bounding box center [759, 190] width 14 height 14
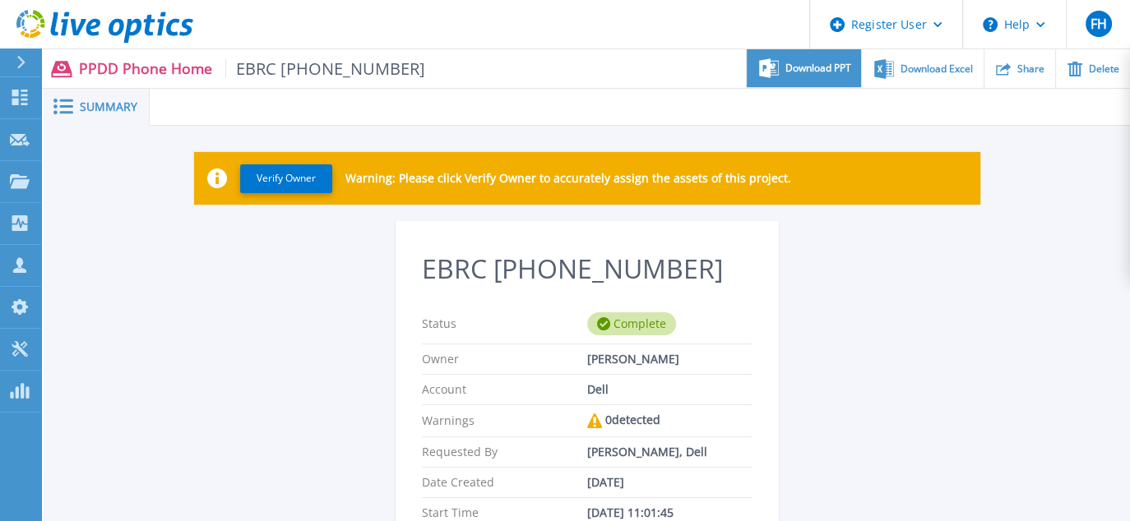
click at [816, 68] on span "Download PPT" at bounding box center [818, 68] width 66 height 10
click at [1090, 192] on div "Verify Owner Warning: Please click Verify Owner to accurately assign the assets…" at bounding box center [586, 186] width 1037 height 69
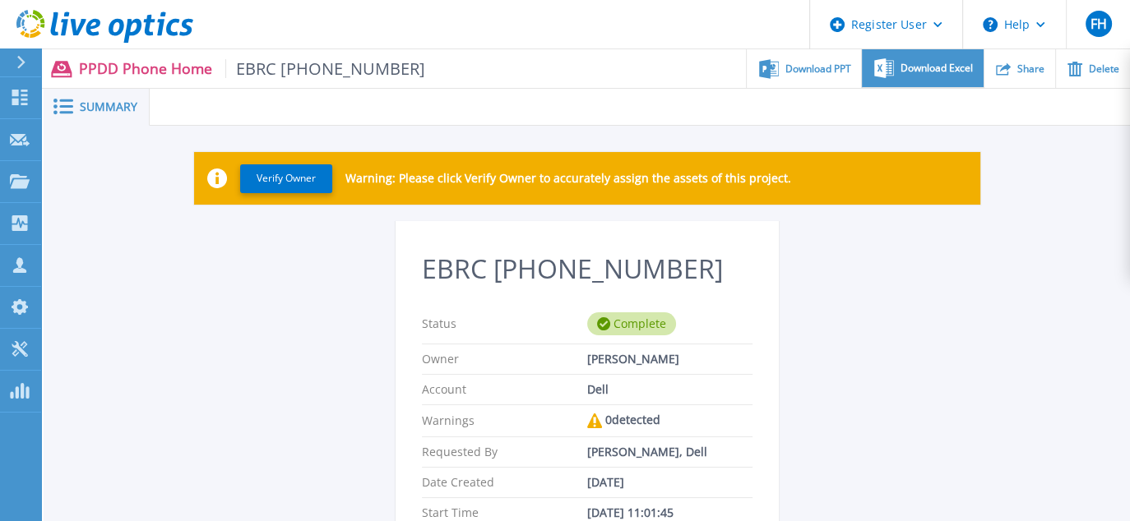
click at [941, 70] on span "Download Excel" at bounding box center [936, 68] width 72 height 10
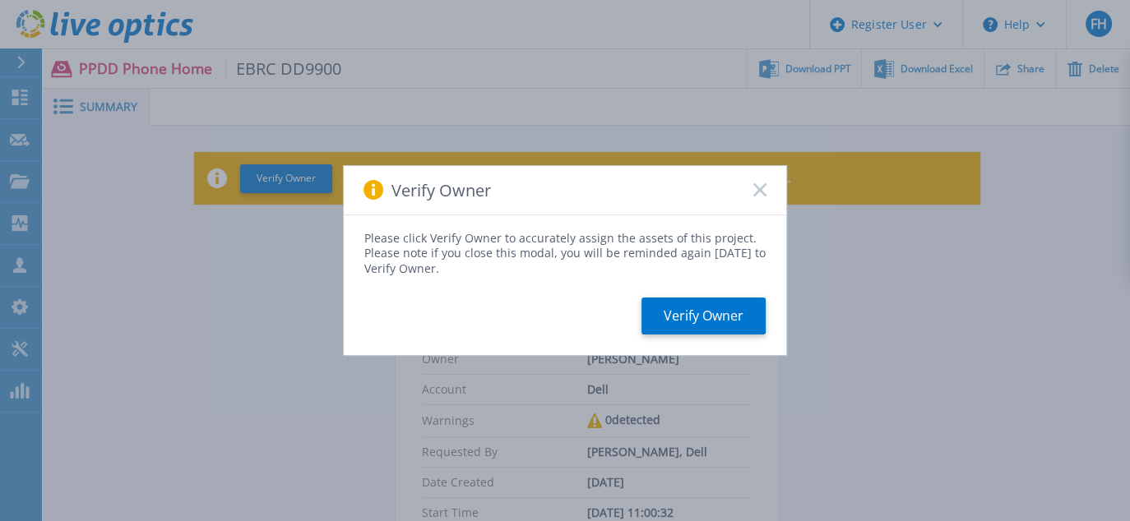
click at [756, 188] on icon at bounding box center [759, 189] width 13 height 13
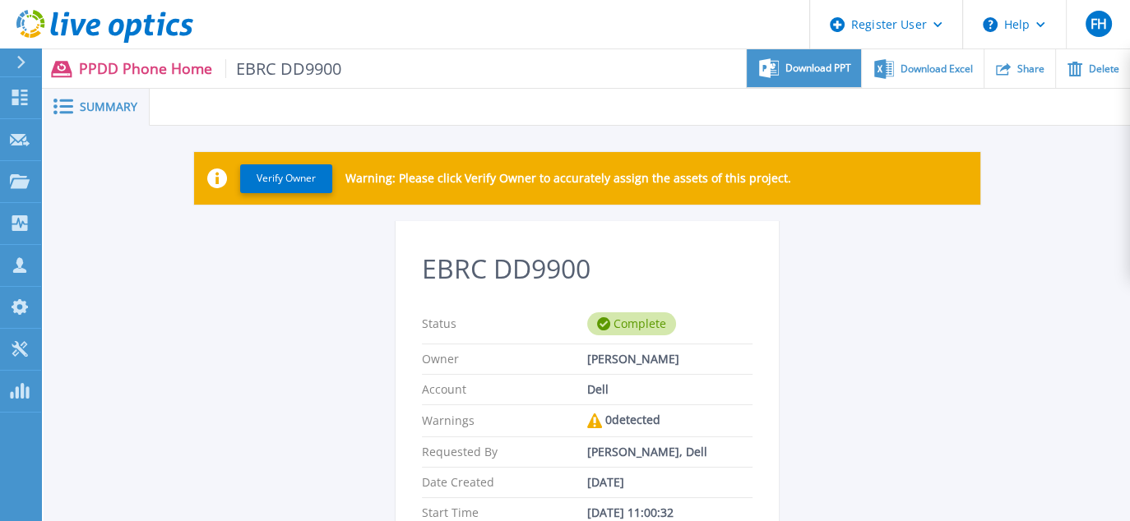
click at [801, 70] on span "Download PPT" at bounding box center [818, 68] width 66 height 10
click at [1086, 169] on div "Verify Owner Warning: Please click Verify Owner to accurately assign the assets…" at bounding box center [586, 186] width 1037 height 69
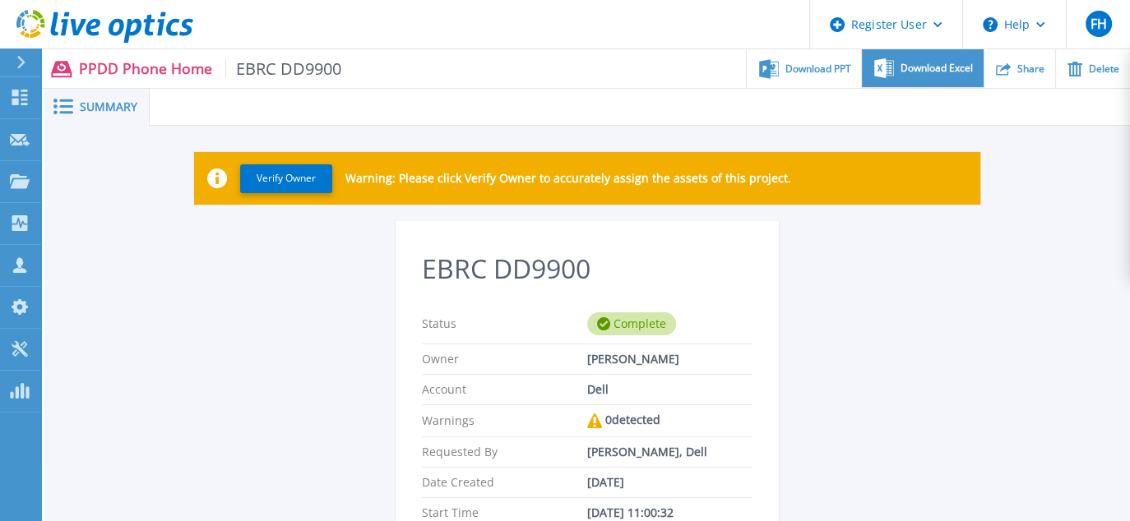
click at [931, 71] on span "Download Excel" at bounding box center [936, 68] width 72 height 10
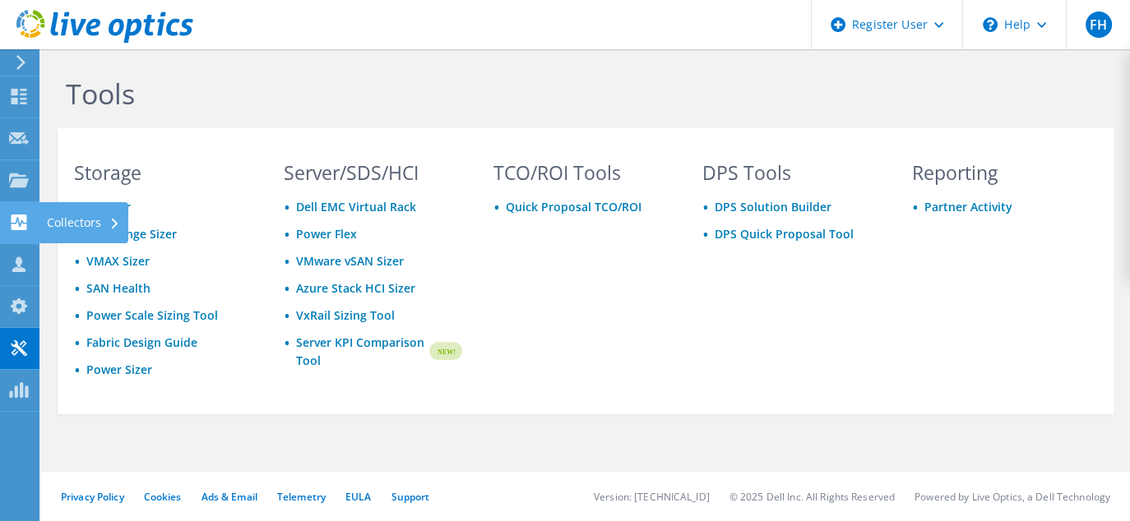
click at [18, 229] on use at bounding box center [20, 223] width 16 height 16
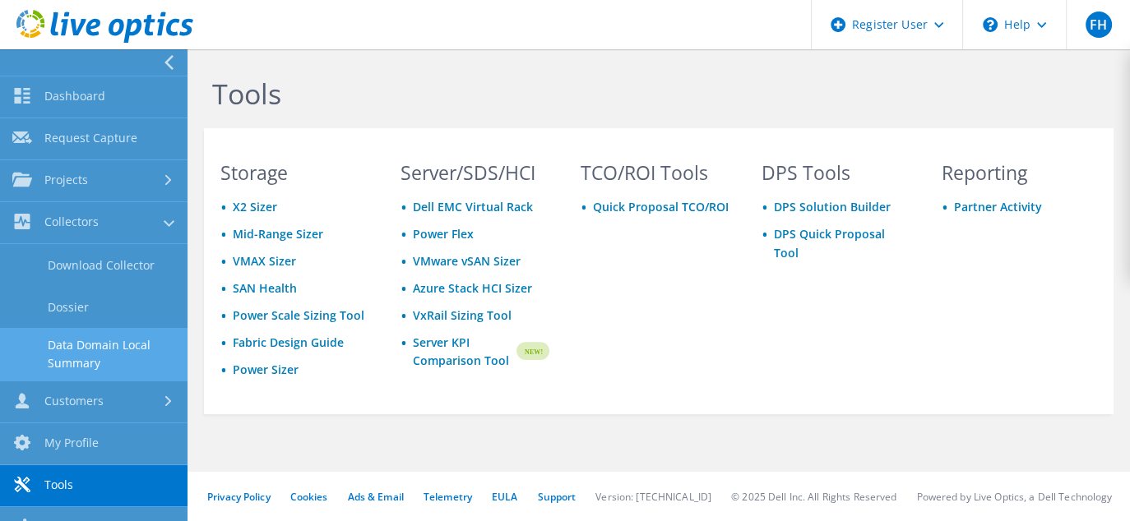
click at [78, 349] on link "Data Domain Local Summary" at bounding box center [93, 354] width 187 height 53
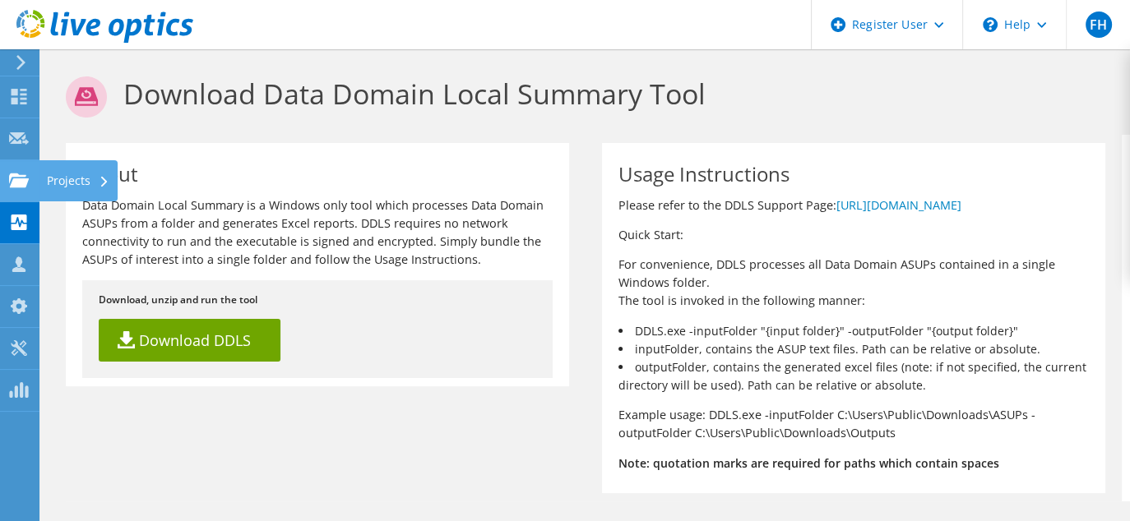
click at [25, 178] on use at bounding box center [19, 180] width 20 height 14
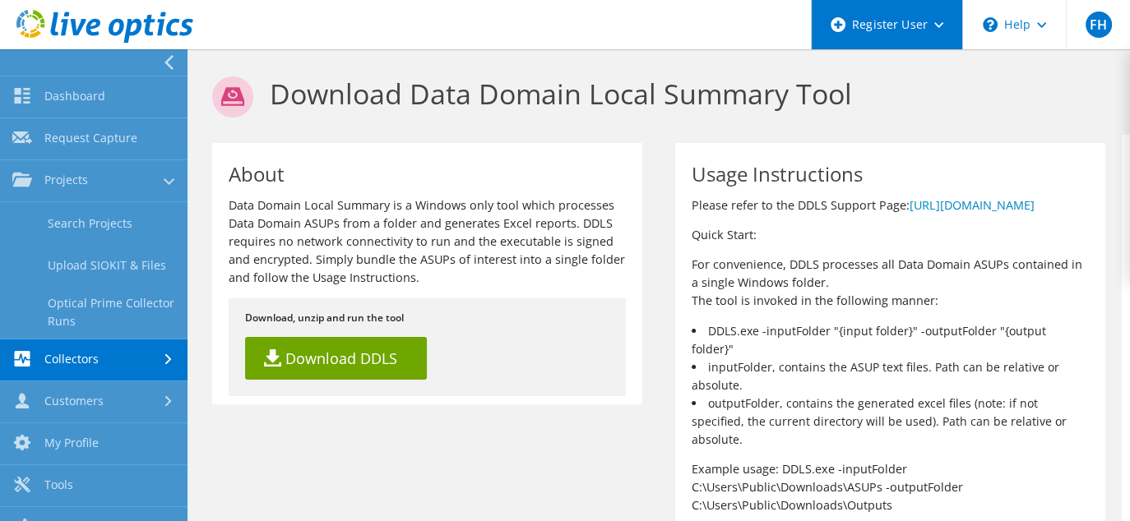
click at [937, 24] on icon at bounding box center [938, 25] width 9 height 6
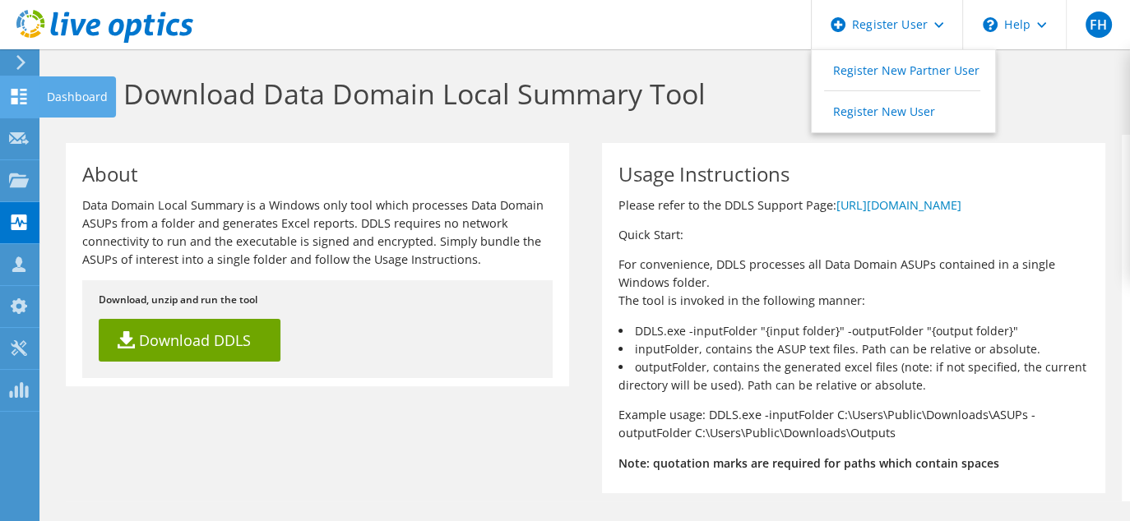
click at [10, 101] on icon at bounding box center [19, 97] width 20 height 16
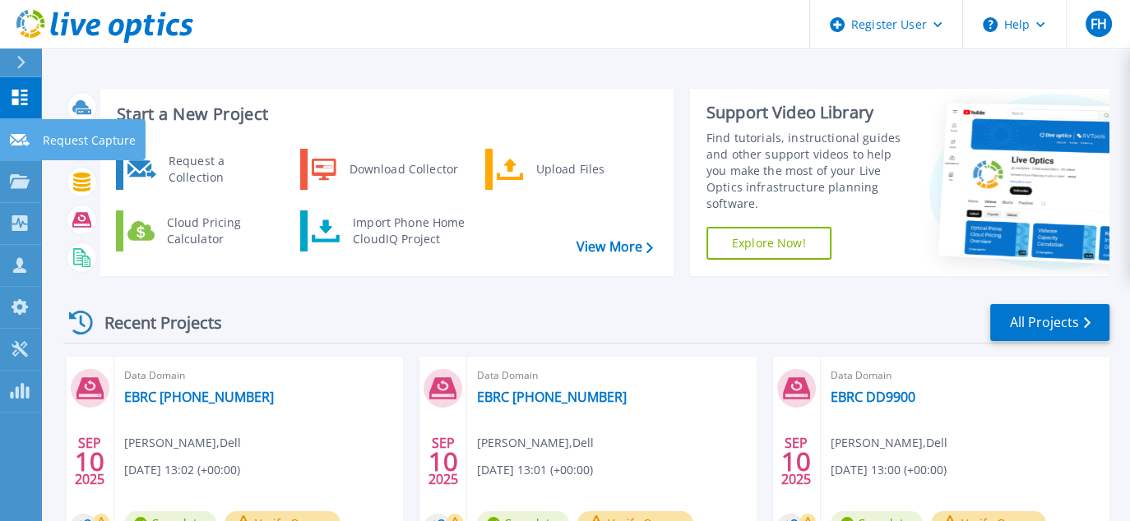
click at [31, 140] on link "Request Capture Request Capture" at bounding box center [20, 140] width 41 height 42
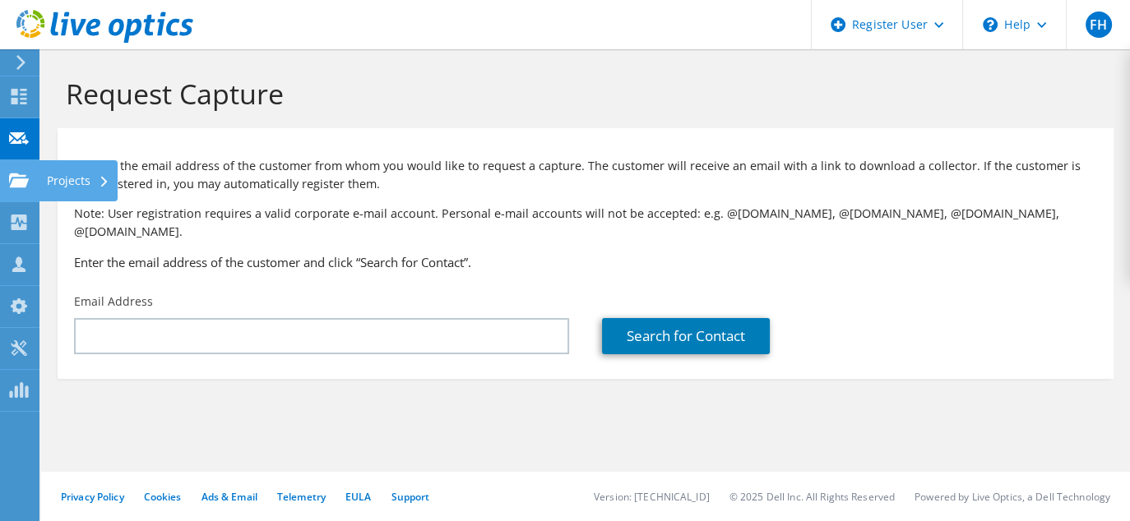
click at [14, 181] on use at bounding box center [19, 180] width 20 height 14
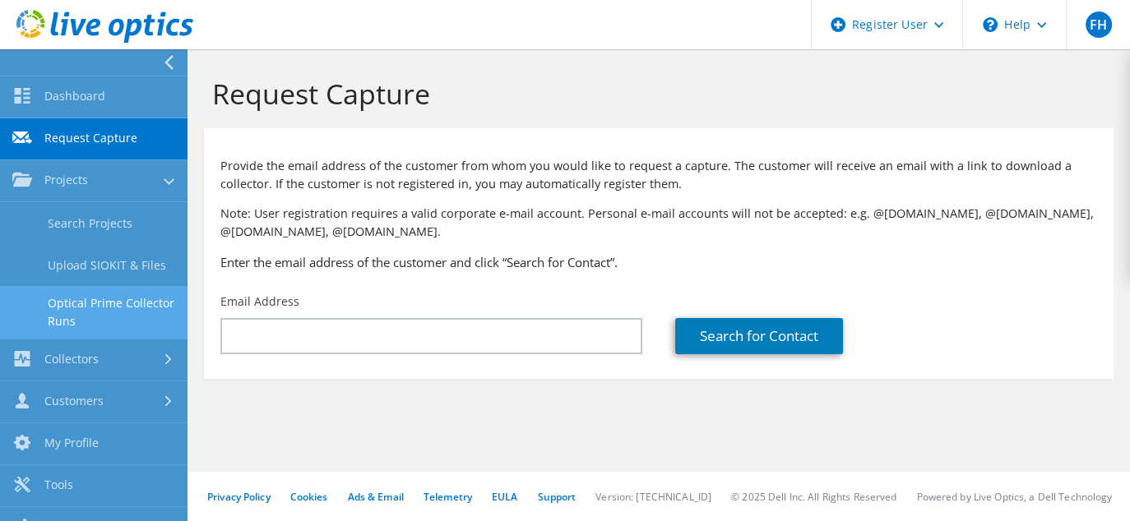
click at [72, 309] on link "Optical Prime Collector Runs" at bounding box center [93, 312] width 187 height 53
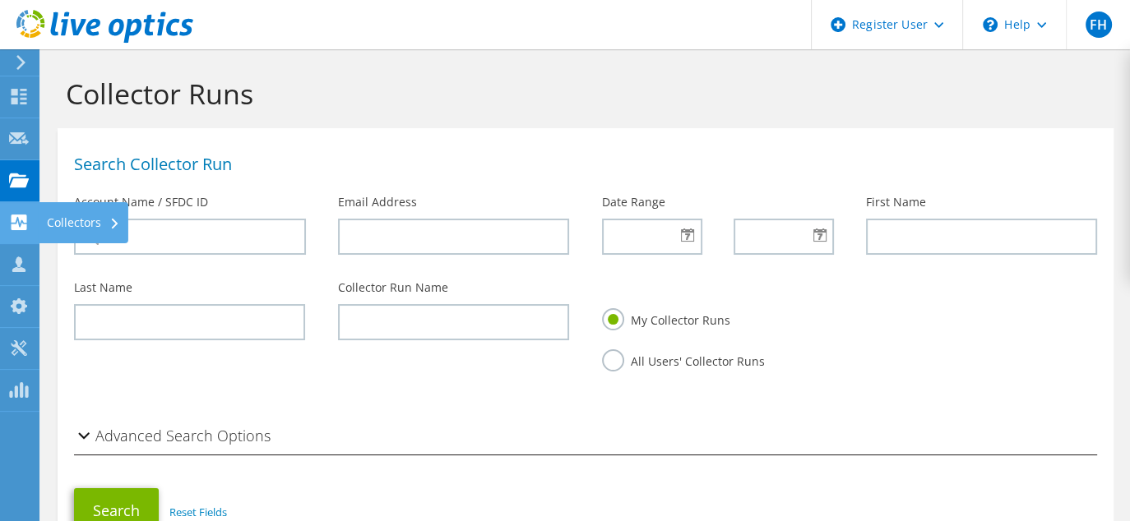
click at [18, 228] on use at bounding box center [20, 223] width 16 height 16
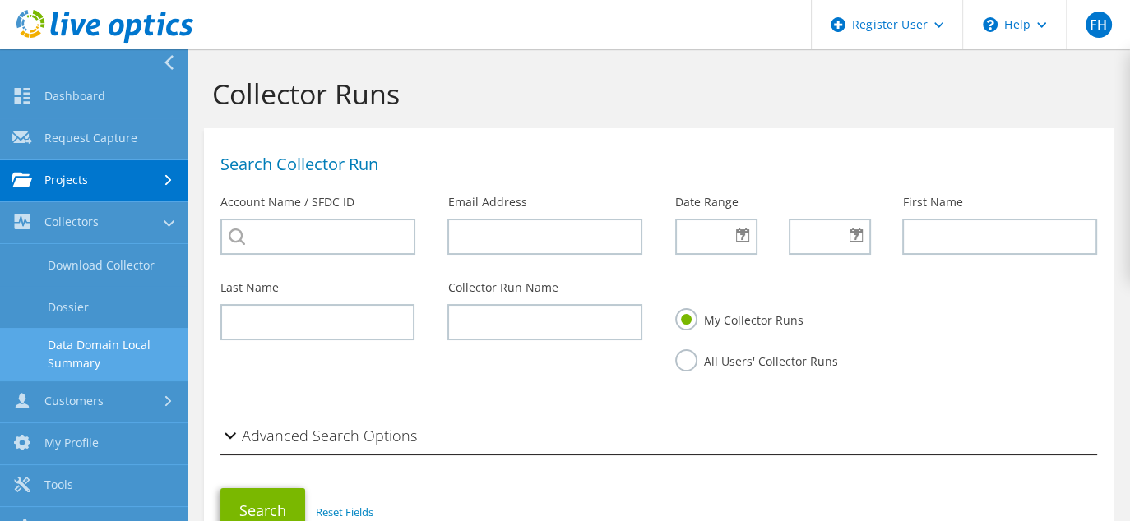
click at [104, 347] on link "Data Domain Local Summary" at bounding box center [93, 354] width 187 height 53
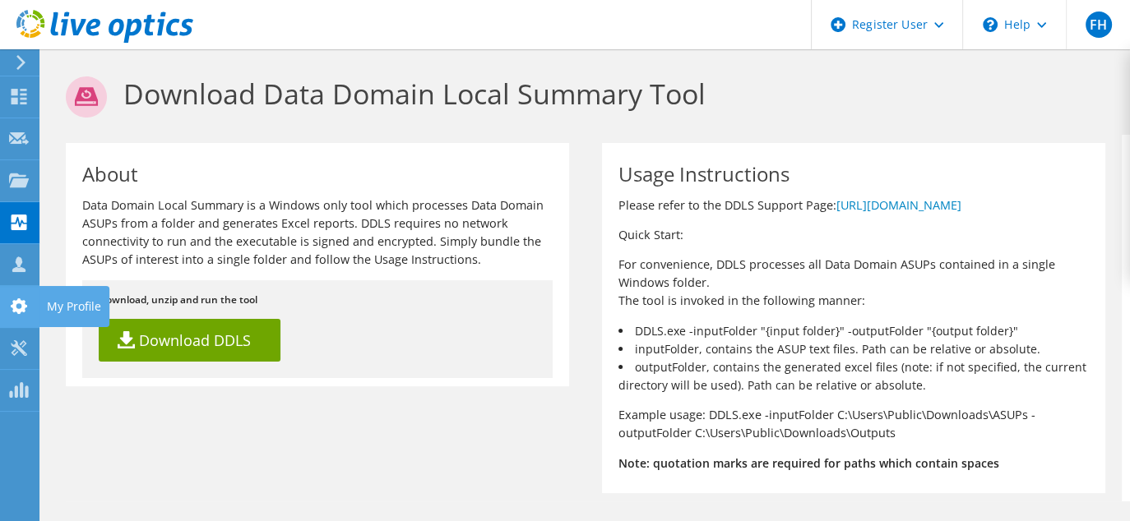
click at [19, 312] on use at bounding box center [19, 306] width 16 height 16
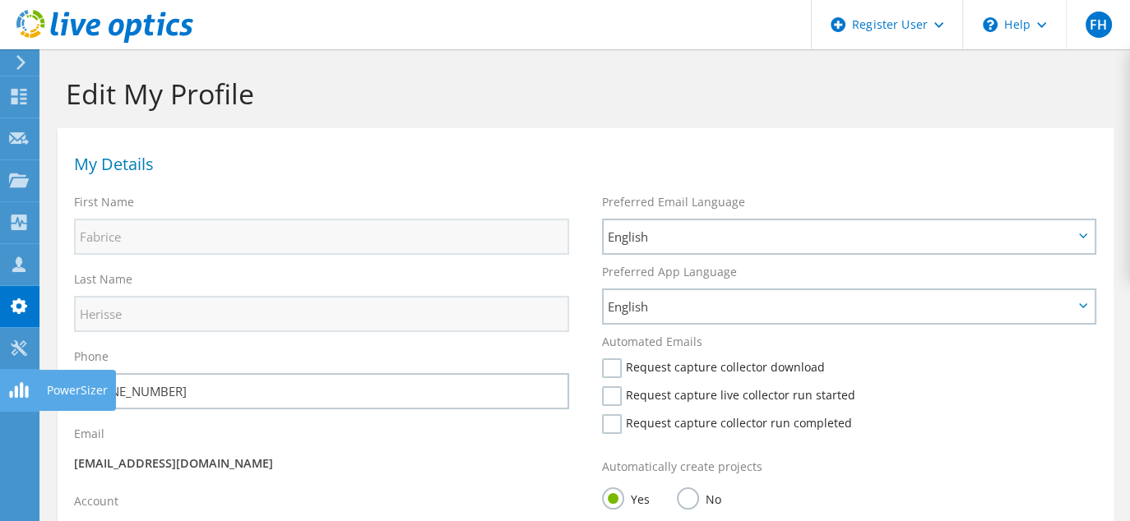
click at [22, 399] on div at bounding box center [19, 392] width 20 height 18
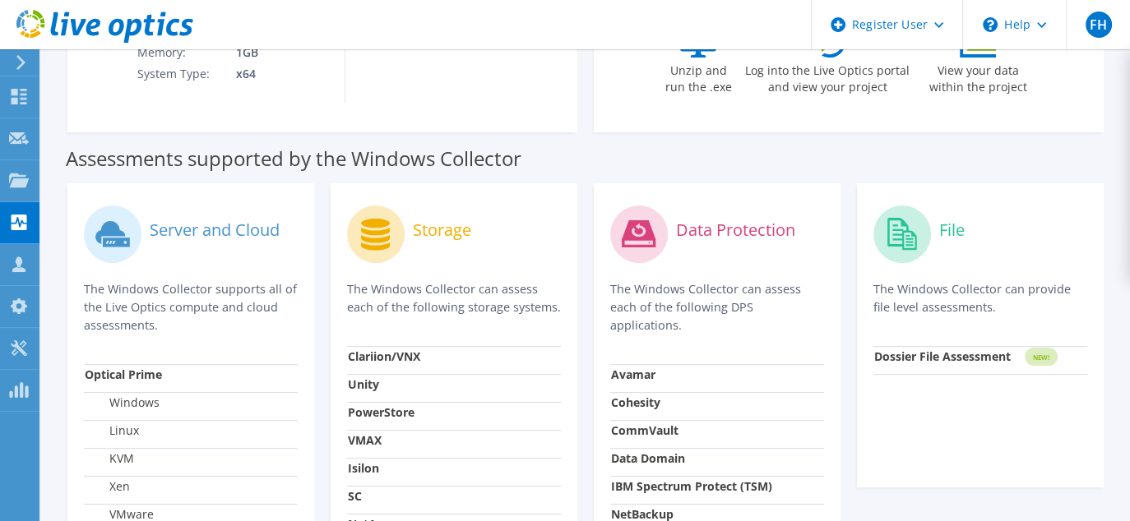
scroll to position [493, 0]
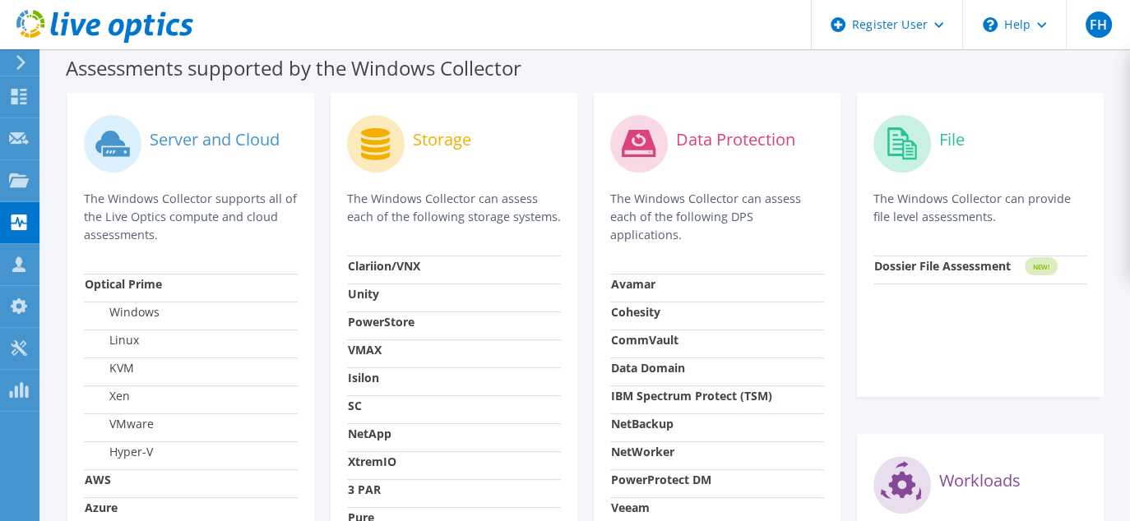
click at [639, 360] on strong "Data Domain" at bounding box center [648, 368] width 74 height 16
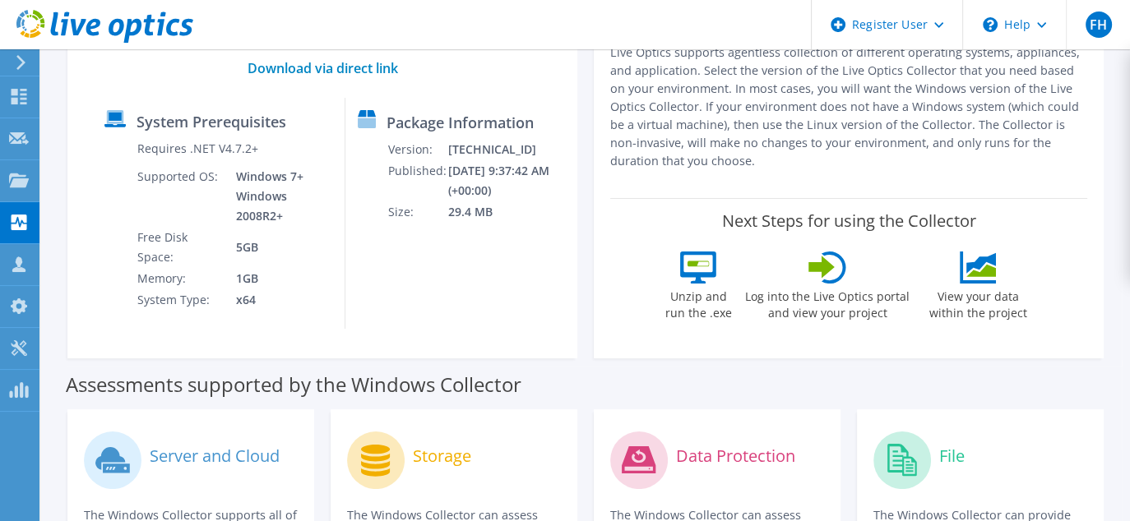
scroll to position [0, 0]
